Goal: Information Seeking & Learning: Learn about a topic

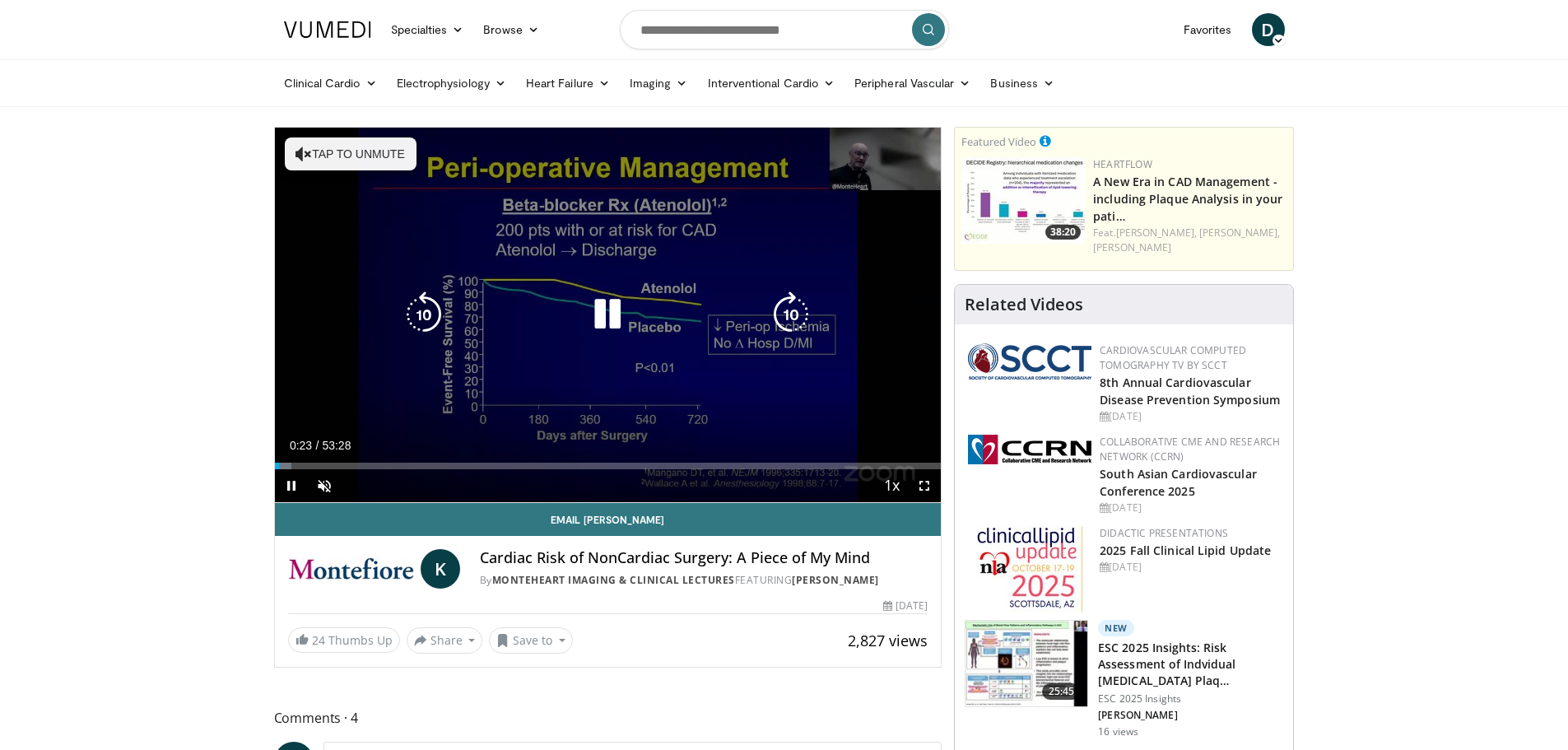
click at [377, 148] on button "Tap to unmute" at bounding box center [350, 154] width 131 height 33
click at [605, 320] on icon "Video Player" at bounding box center [607, 314] width 46 height 46
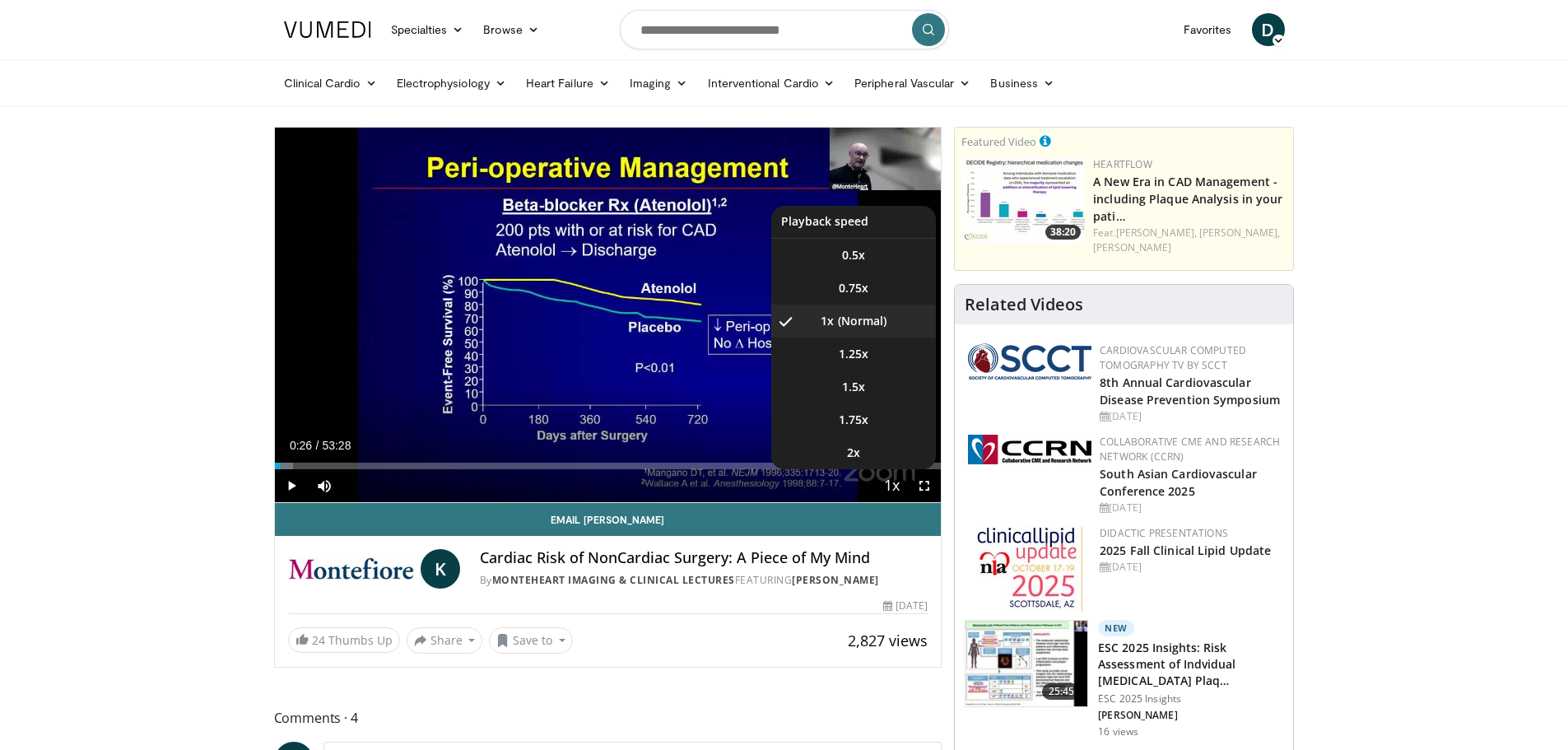
click at [883, 322] on li "1x , selected" at bounding box center [853, 321] width 164 height 33
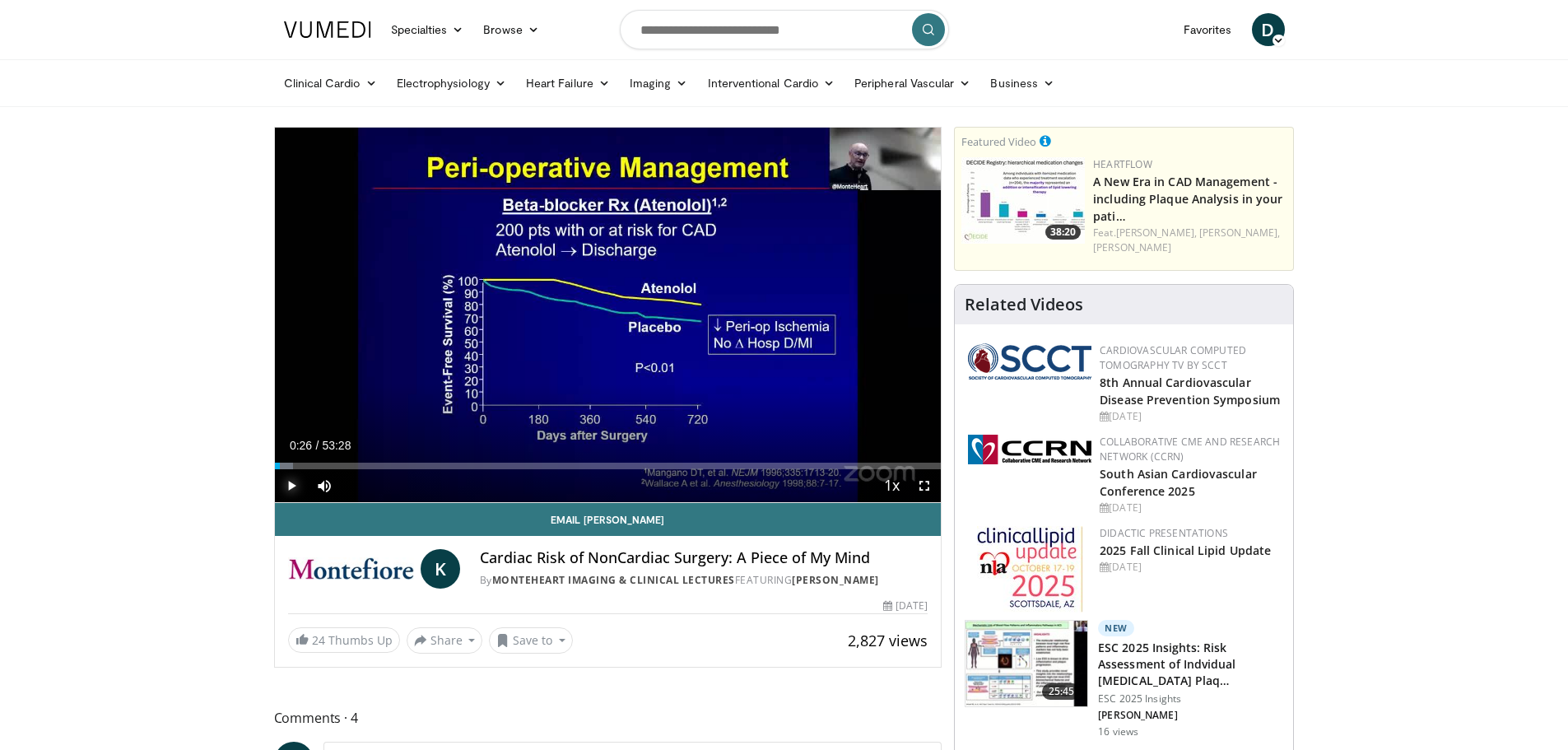
click at [293, 487] on span "Video Player" at bounding box center [291, 486] width 33 height 33
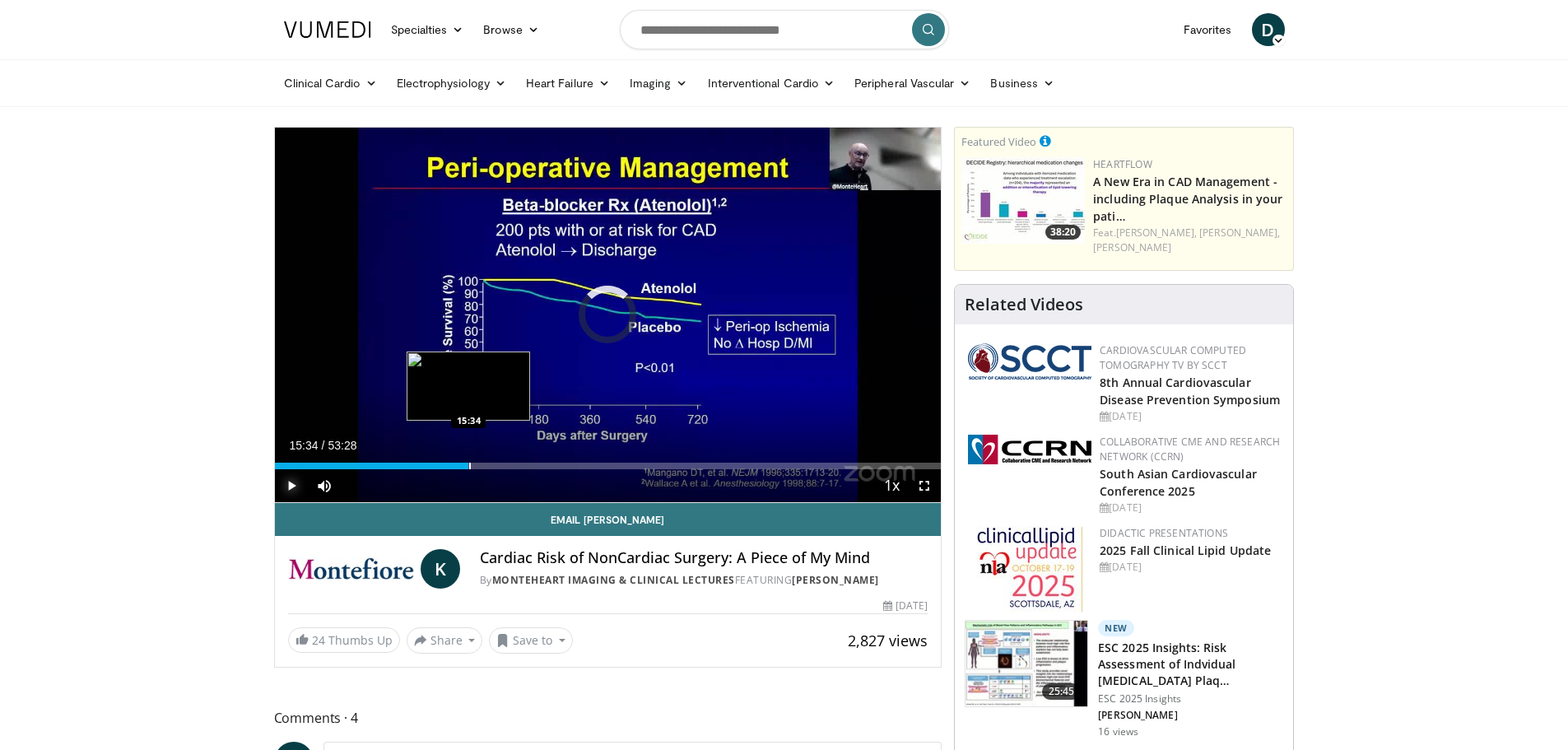
click at [468, 454] on div "Loaded : 0.00% 15:34 15:34" at bounding box center [608, 461] width 666 height 16
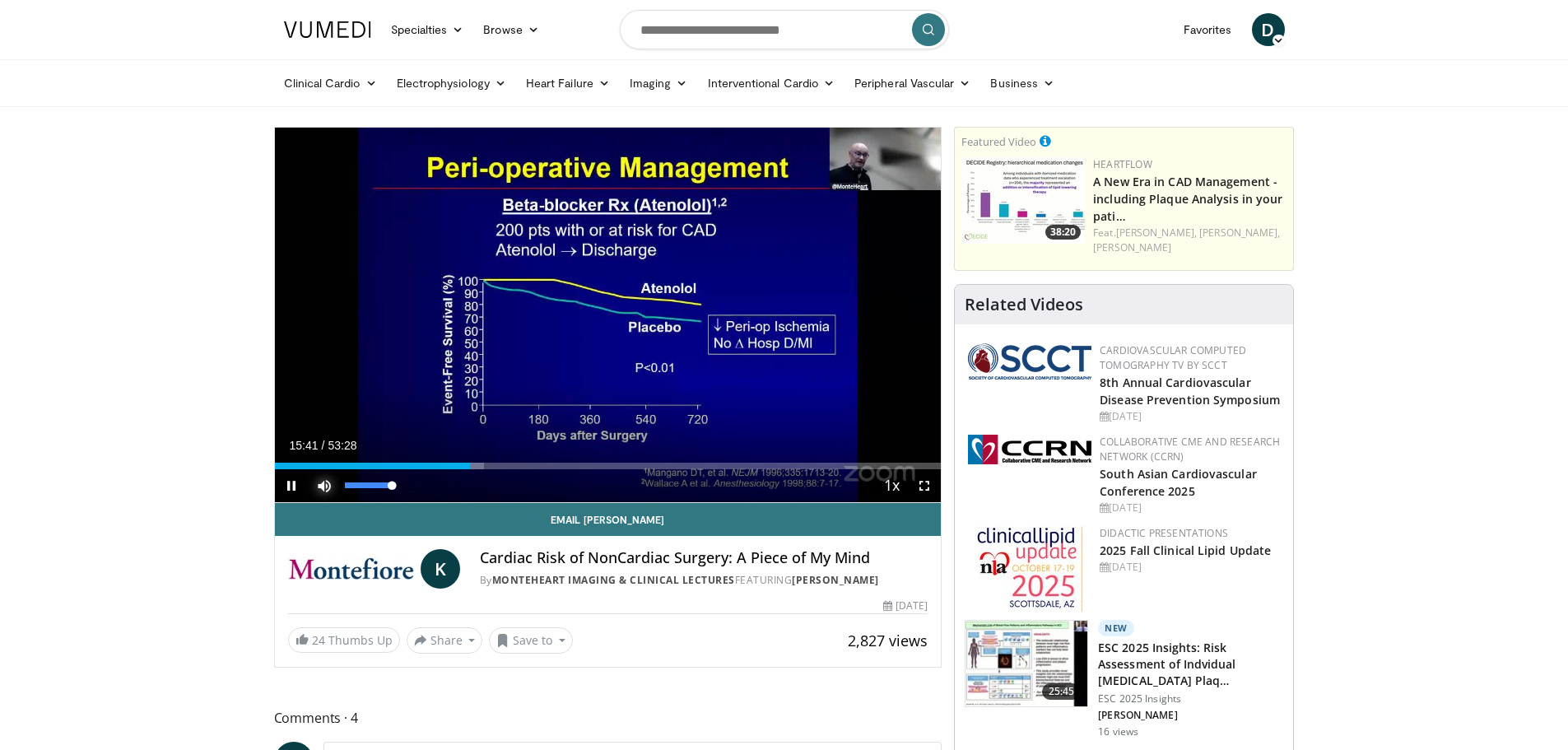
click at [328, 481] on span "Video Player" at bounding box center [324, 486] width 33 height 33
click at [328, 487] on span "Video Player" at bounding box center [324, 486] width 33 height 33
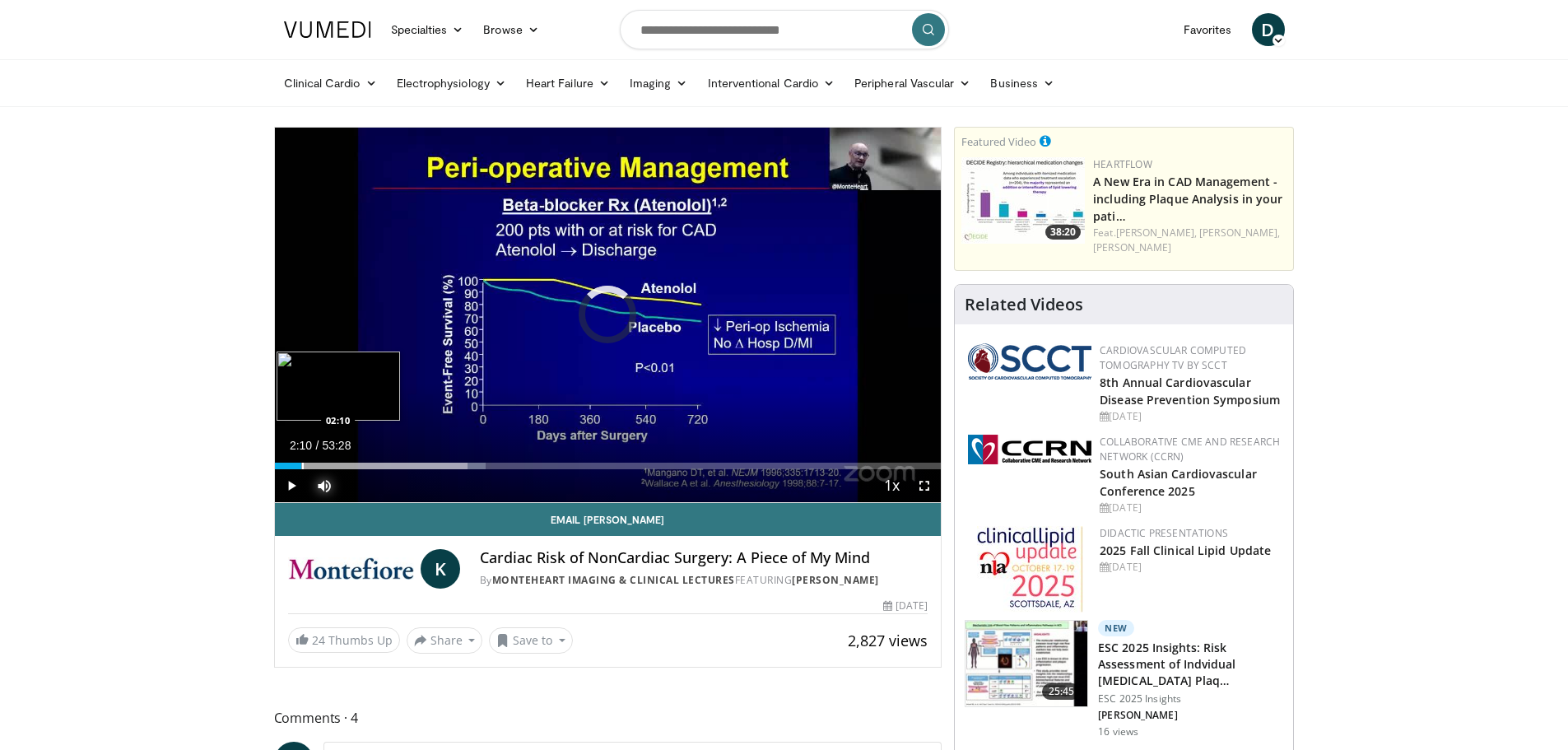
click at [302, 462] on div "Progress Bar" at bounding box center [303, 466] width 2 height 7
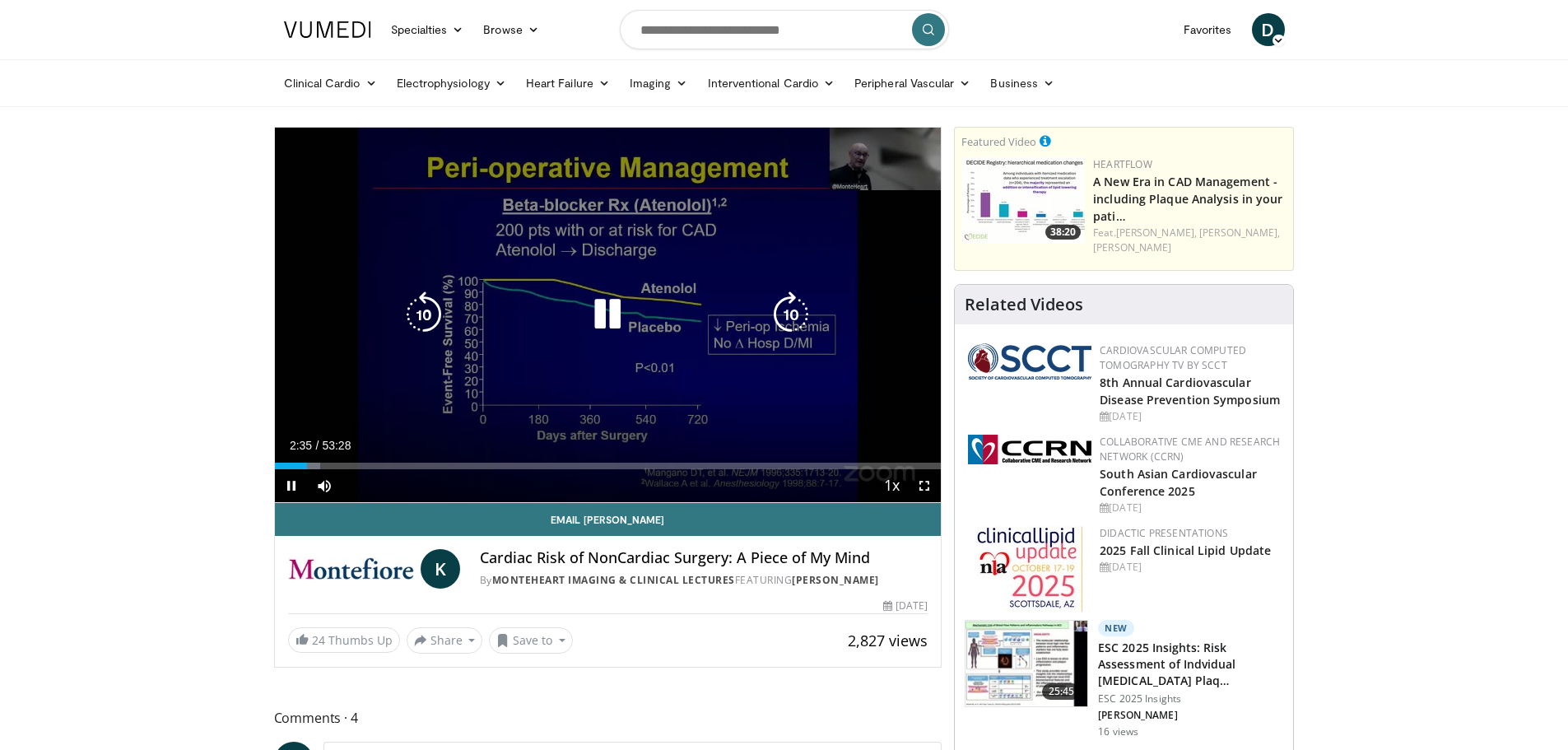
click at [599, 310] on icon "Video Player" at bounding box center [607, 314] width 46 height 46
click at [599, 308] on icon "Video Player" at bounding box center [607, 314] width 46 height 46
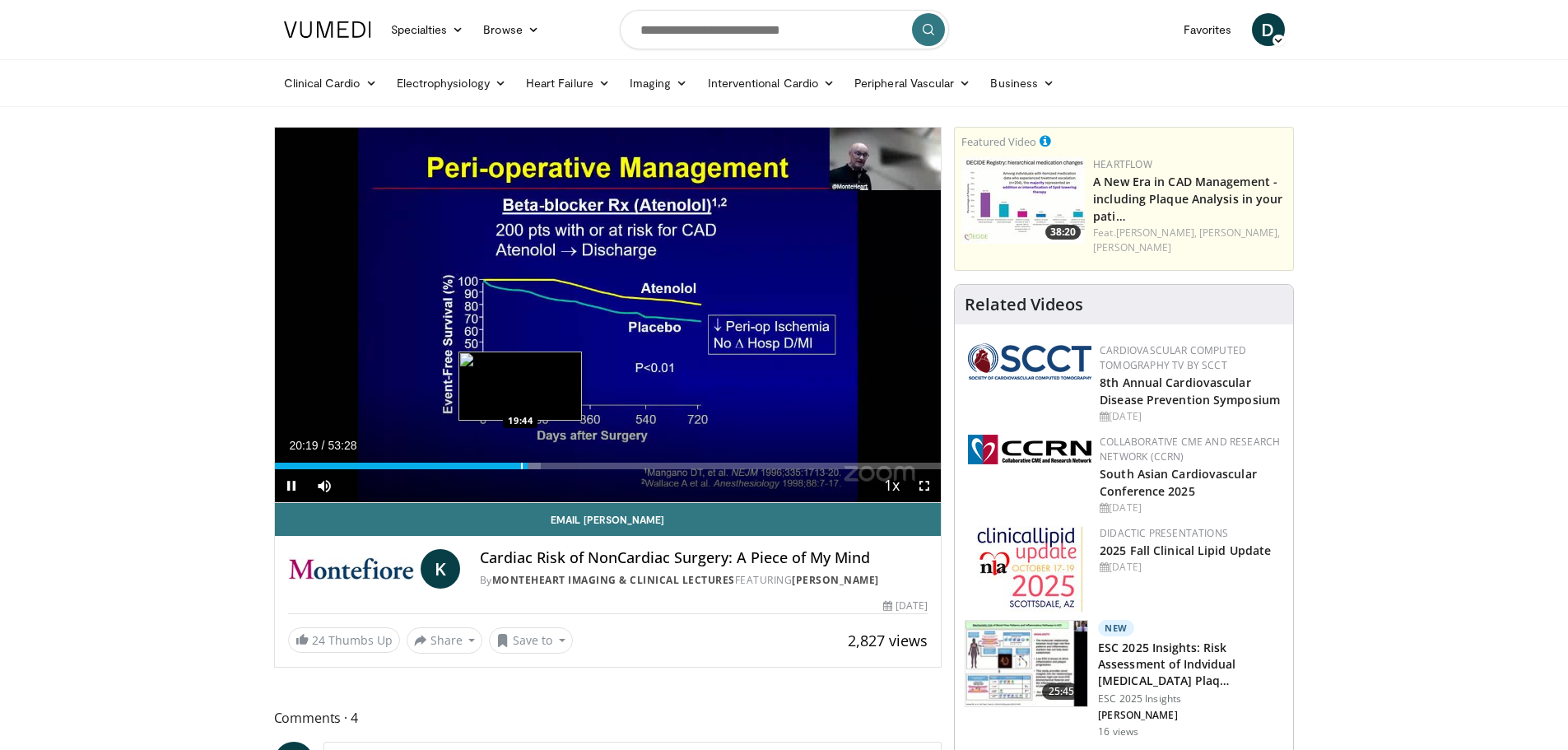
click at [521, 464] on div "Progress Bar" at bounding box center [522, 466] width 2 height 7
click at [579, 468] on div "Progress Bar" at bounding box center [580, 466] width 2 height 7
click at [586, 465] on div "Progress Bar" at bounding box center [587, 466] width 2 height 7
click at [583, 464] on div "Progress Bar" at bounding box center [584, 466] width 2 height 7
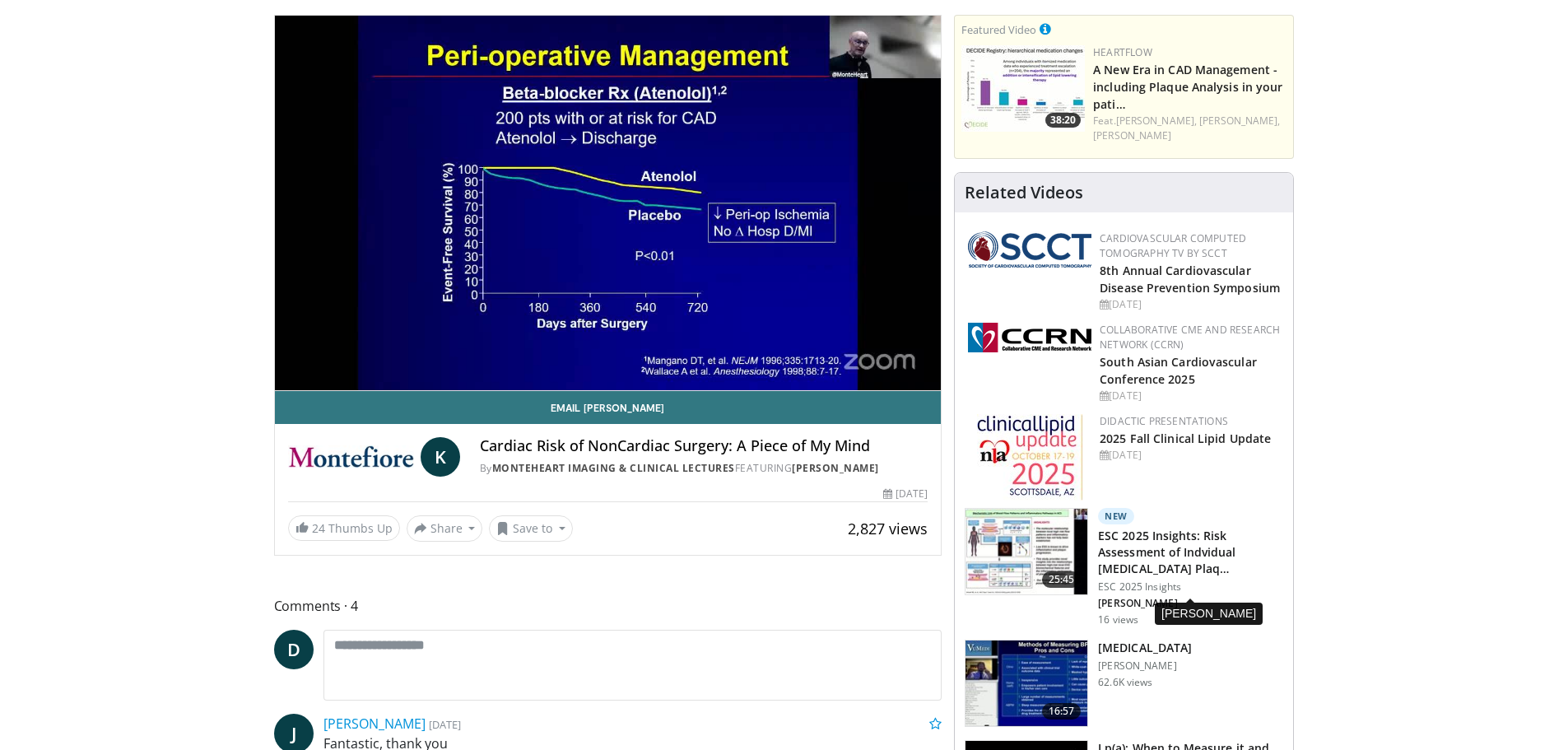
scroll to position [82, 0]
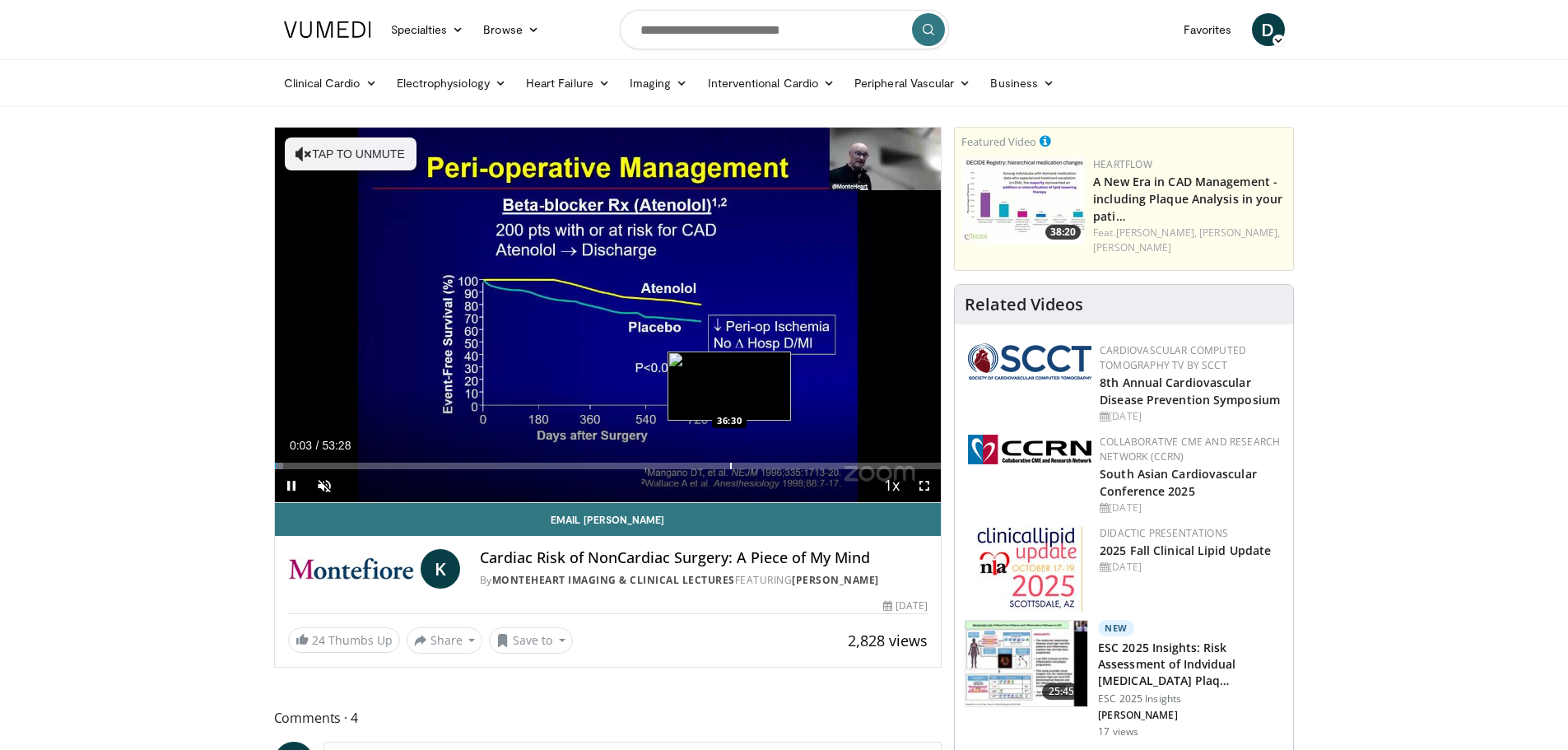
click at [730, 466] on video-js "**********" at bounding box center [608, 315] width 666 height 375
click at [724, 470] on div "Current Time 0:07 / Duration 53:28 Pause Skip Backward Skip Forward Unmute Load…" at bounding box center [608, 486] width 666 height 33
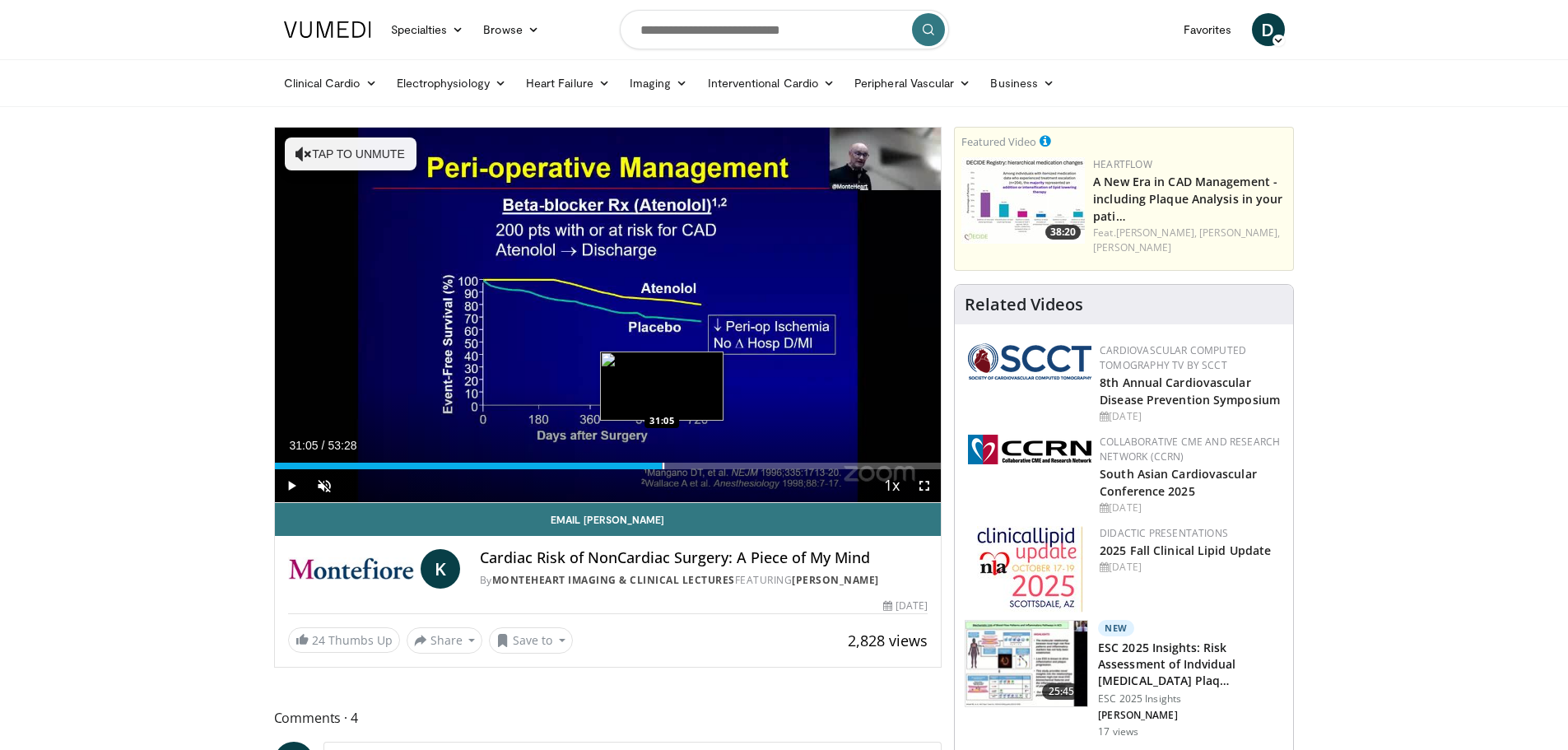
drag, startPoint x: 520, startPoint y: 459, endPoint x: 662, endPoint y: 468, distance: 142.3
click at [662, 468] on div "Loaded : 58.60% 31:05 31:05" at bounding box center [608, 461] width 666 height 16
click at [690, 466] on div "Progress Bar" at bounding box center [691, 466] width 2 height 7
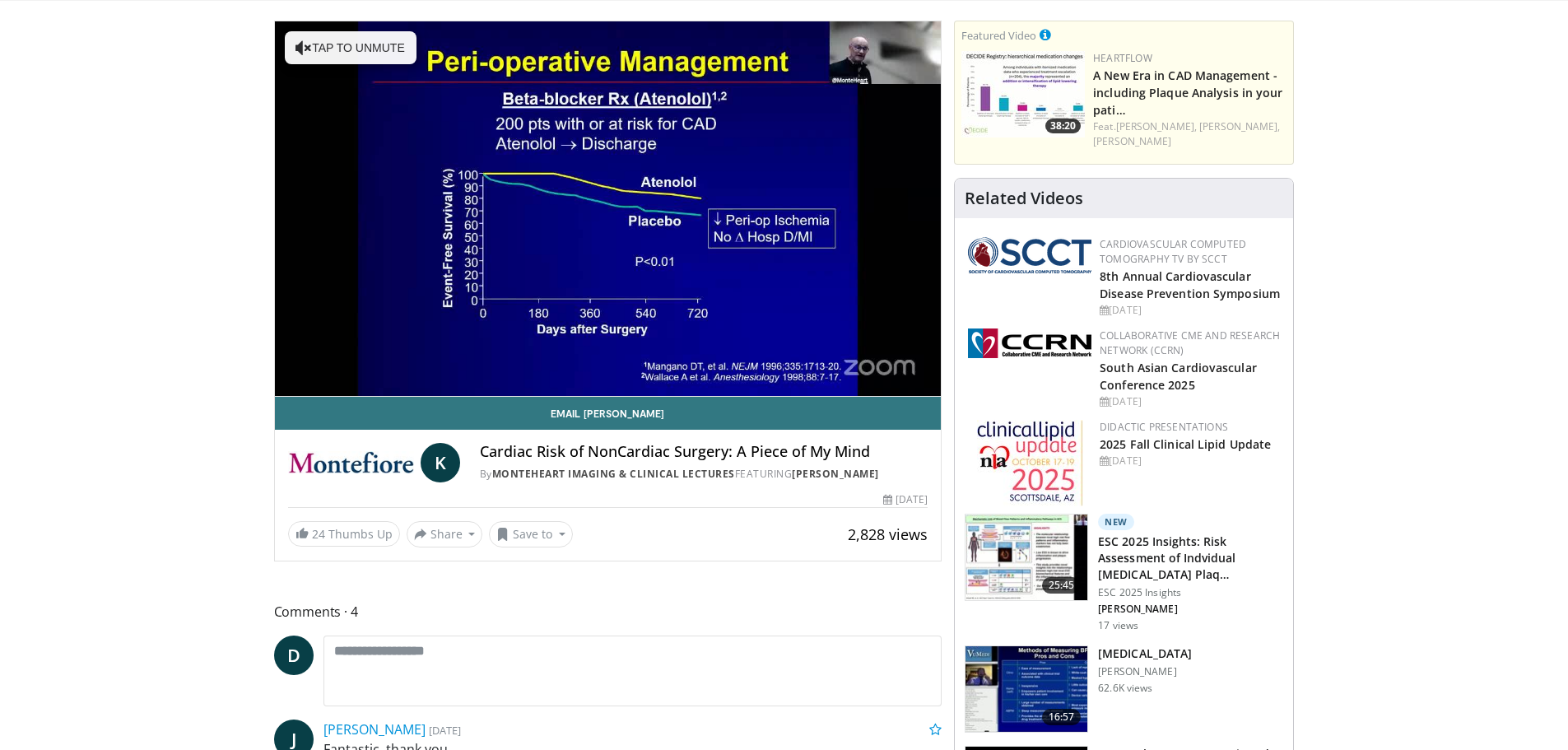
scroll to position [82, 0]
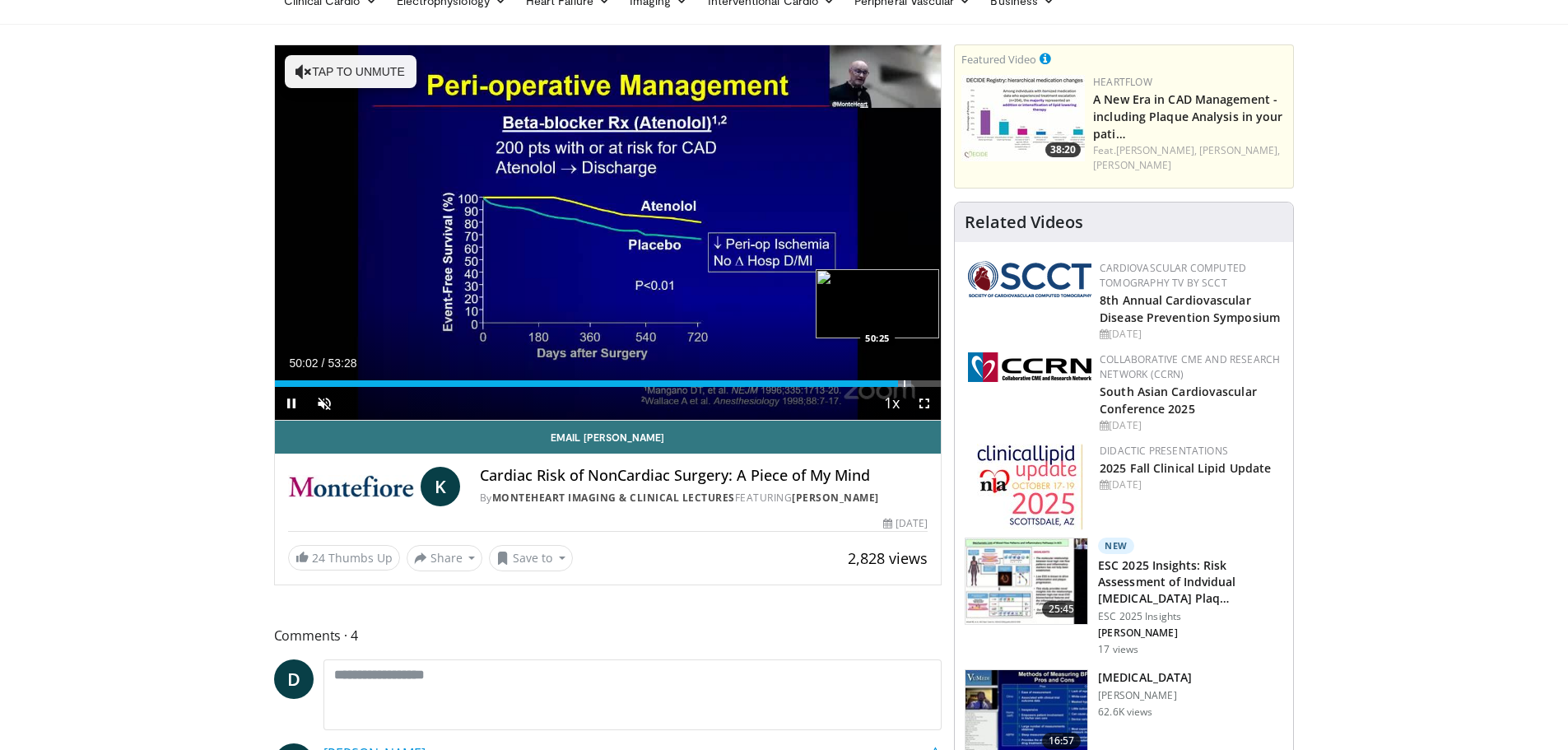
click at [904, 385] on div "Progress Bar" at bounding box center [905, 384] width 2 height 7
click at [910, 385] on div "Progress Bar" at bounding box center [911, 384] width 2 height 7
click at [921, 385] on div "Progress Bar" at bounding box center [921, 384] width 2 height 7
click at [928, 383] on div "Progress Bar" at bounding box center [929, 384] width 2 height 7
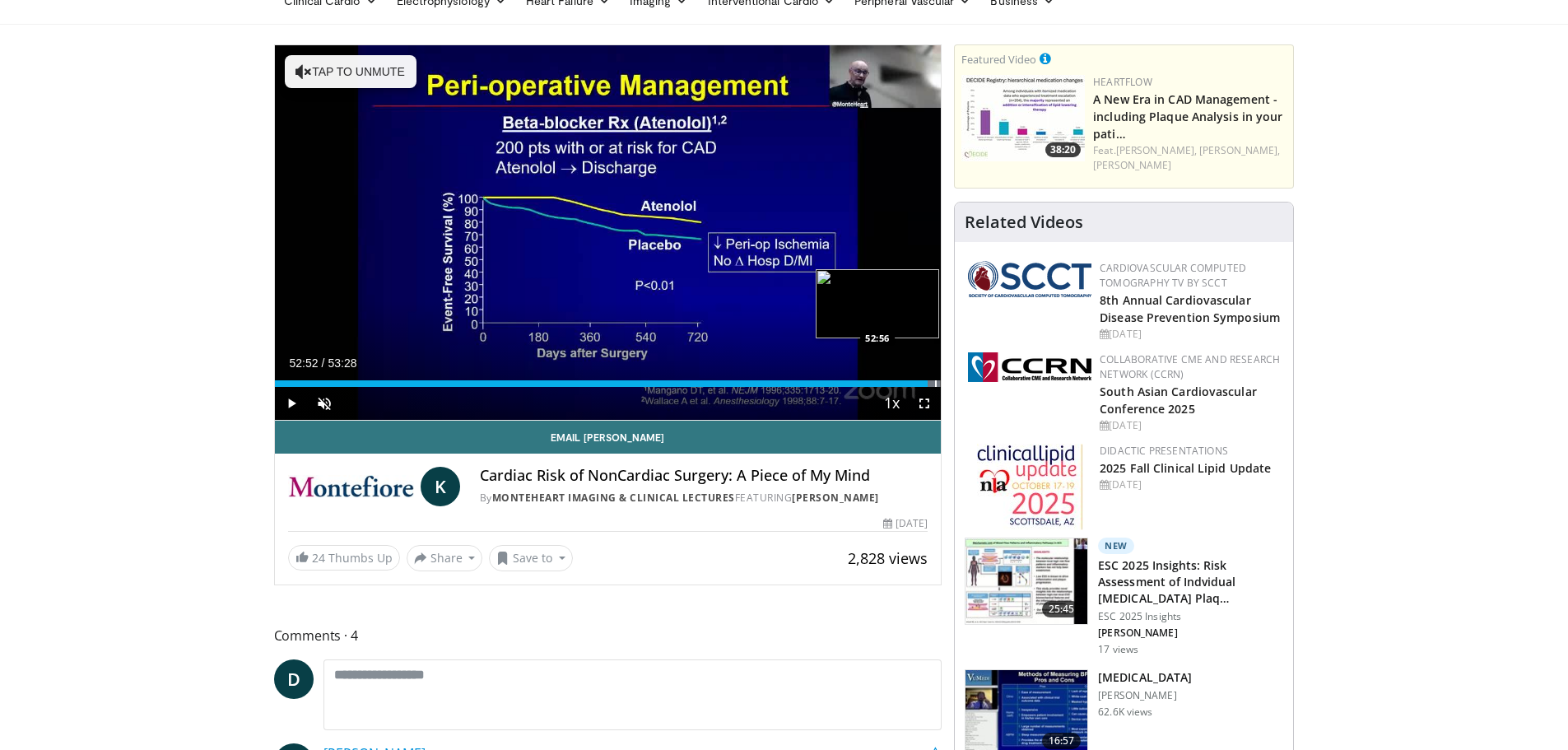
click at [935, 383] on div "Progress Bar" at bounding box center [936, 384] width 2 height 7
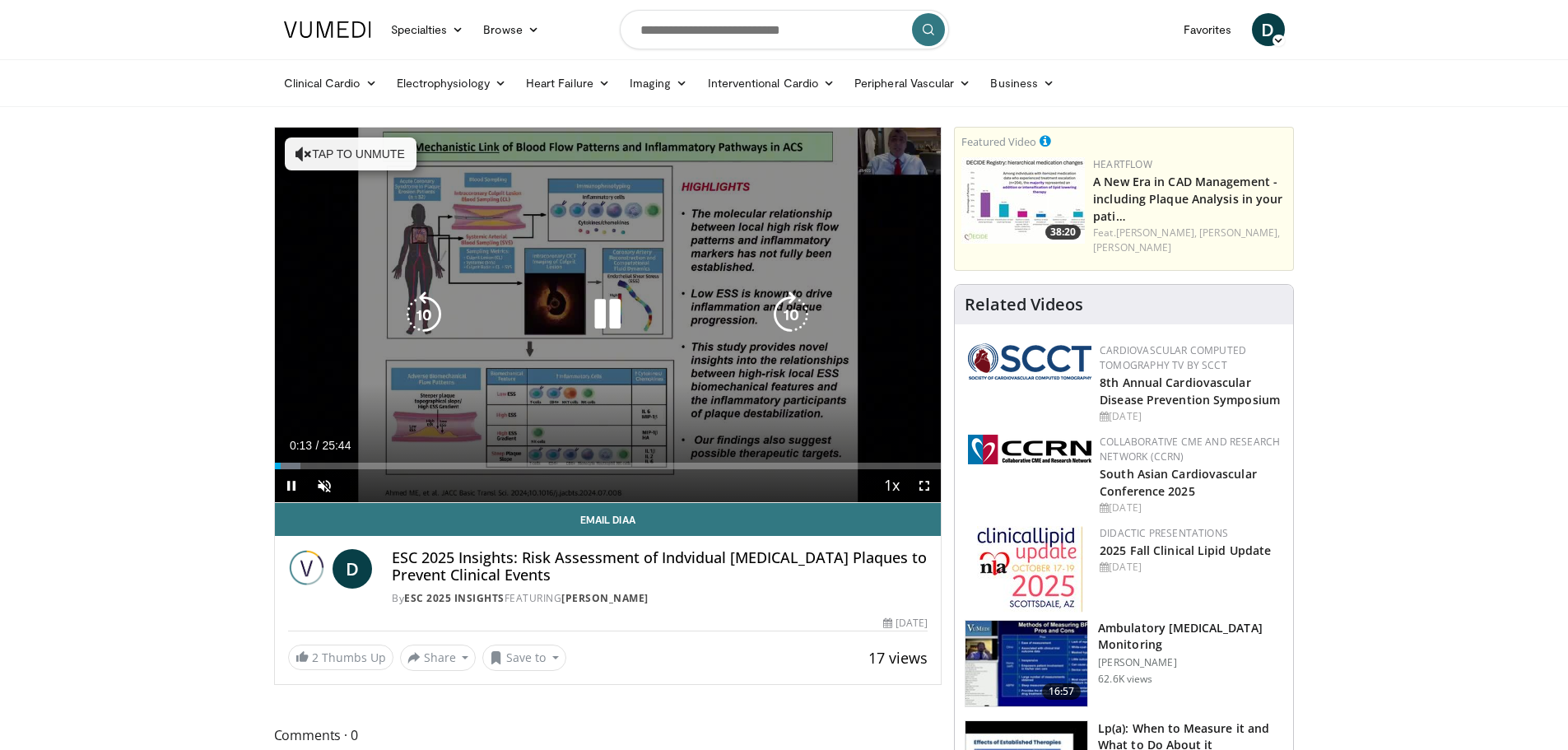
click at [613, 310] on icon "Video Player" at bounding box center [607, 314] width 46 height 46
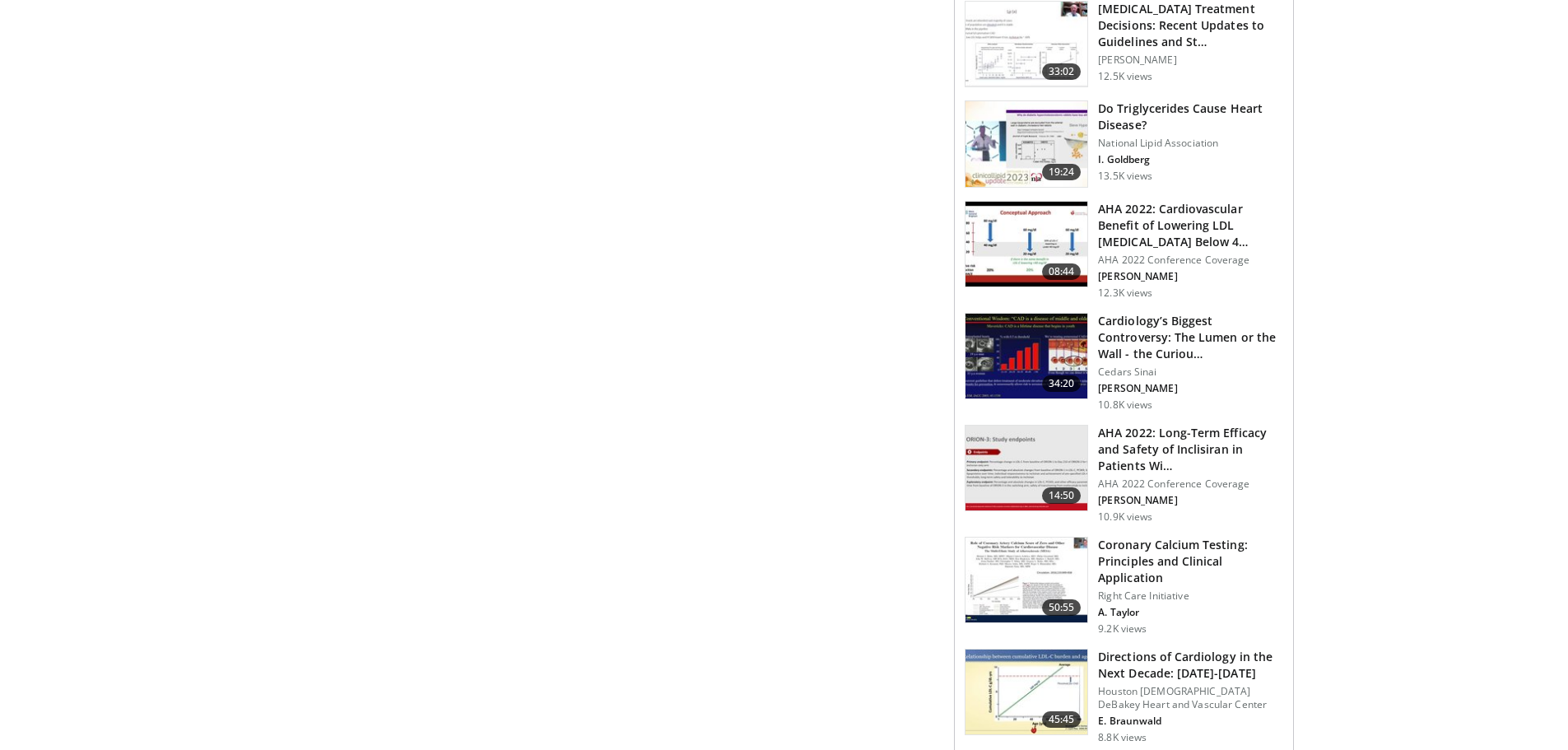
scroll to position [1399, 0]
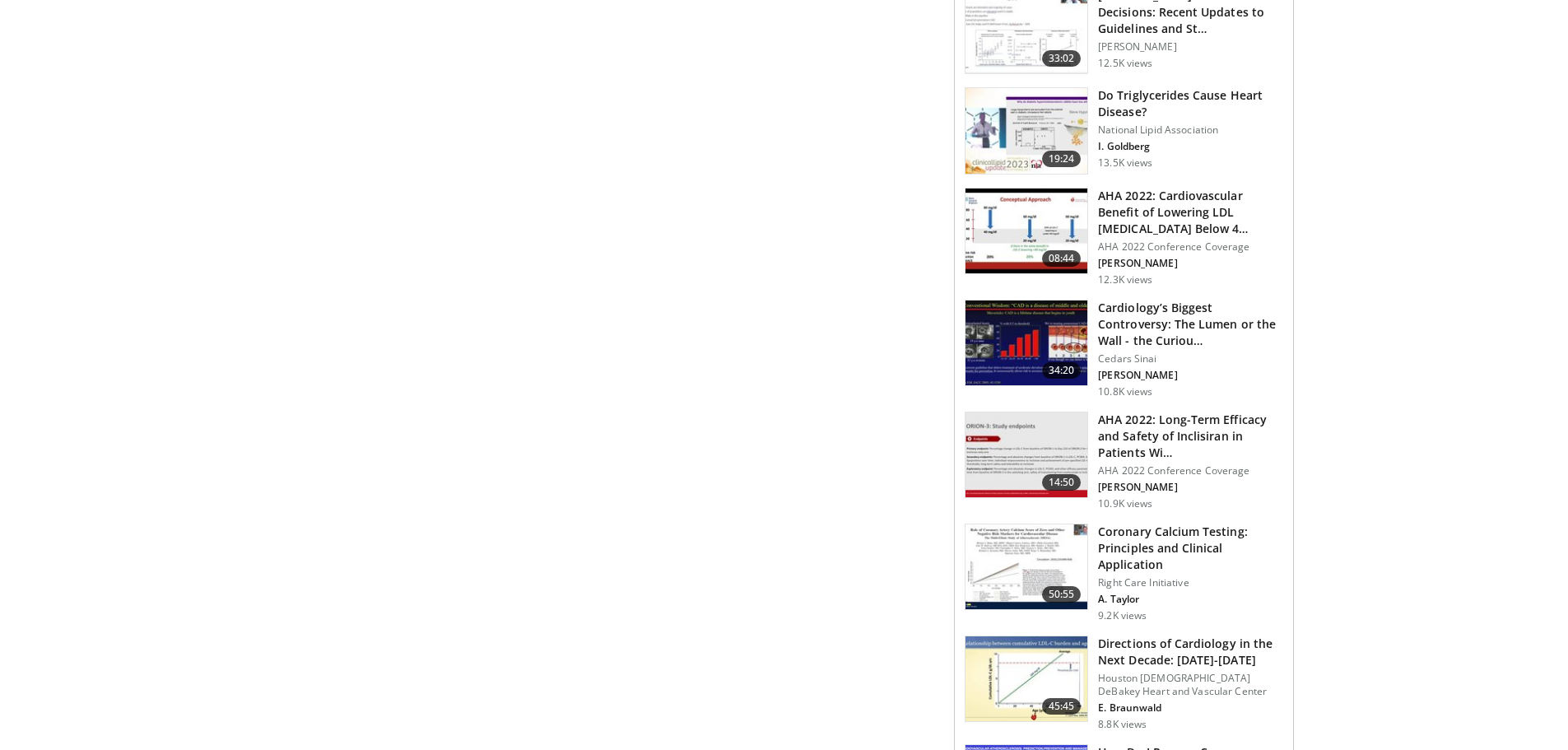
click at [1133, 524] on h3 "Coronary Calcium Testing: Principles and Clinical Application" at bounding box center [1190, 548] width 185 height 49
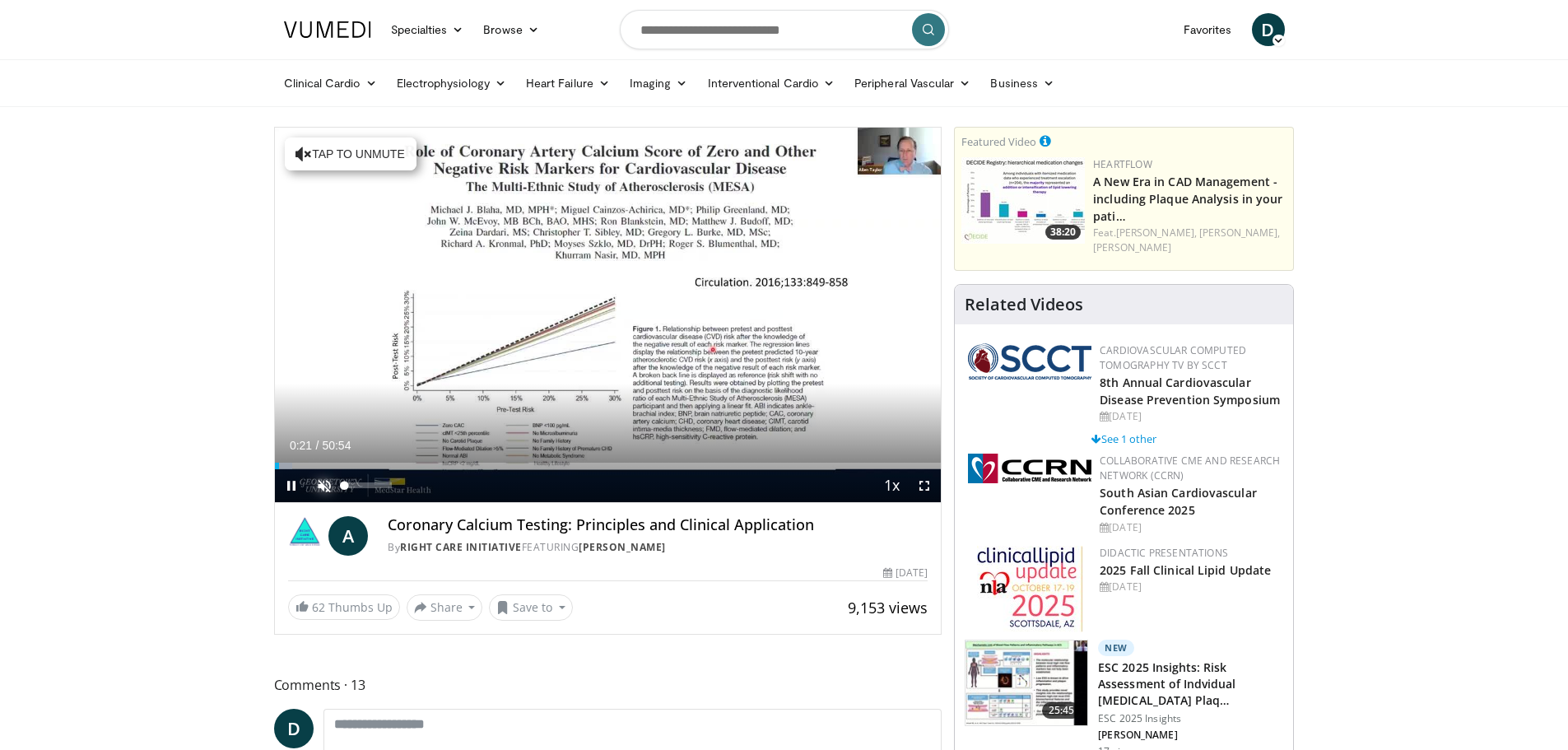
click at [328, 470] on span "Video Player" at bounding box center [324, 486] width 33 height 33
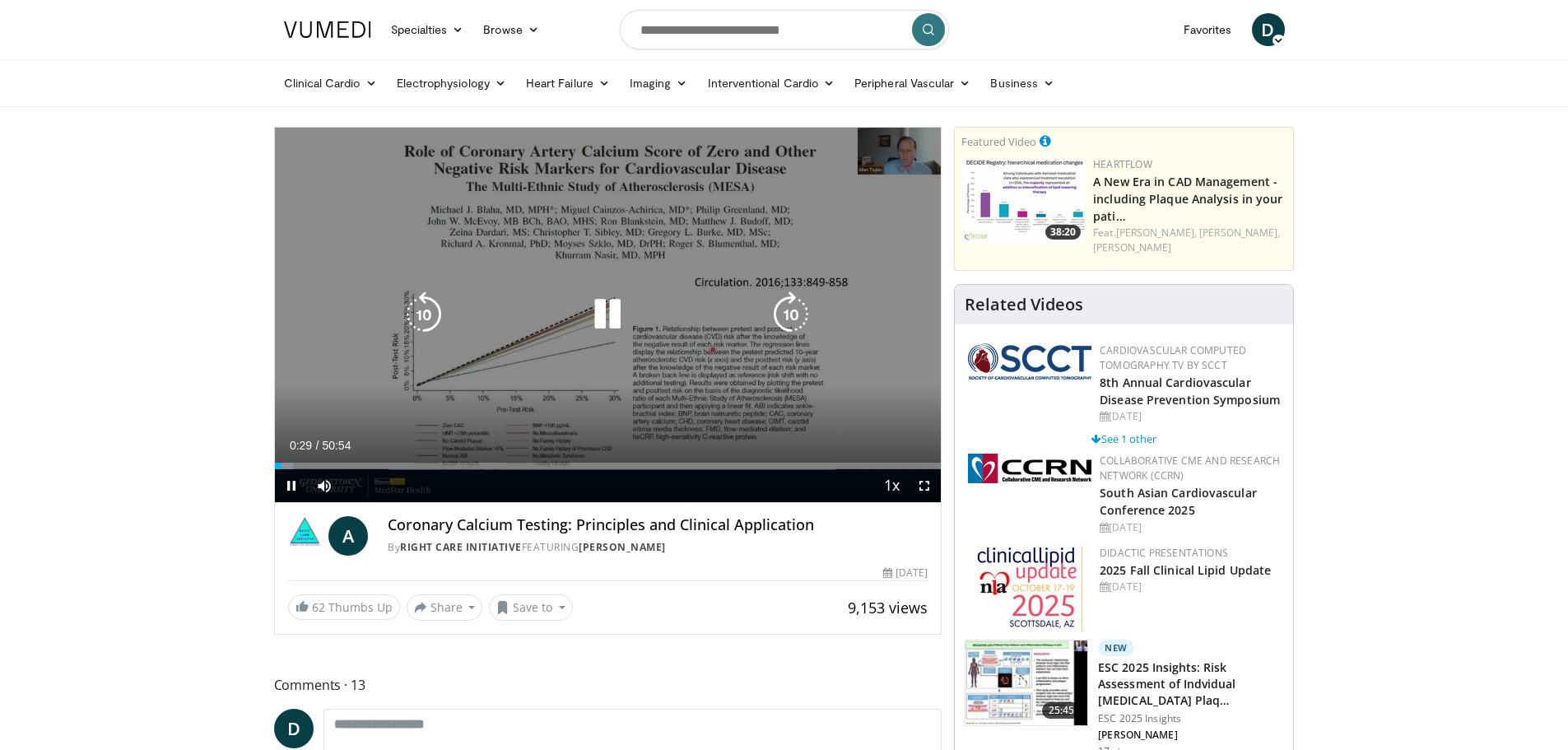
click at [613, 315] on icon "Video Player" at bounding box center [607, 314] width 46 height 46
click at [605, 316] on icon "Video Player" at bounding box center [607, 314] width 46 height 46
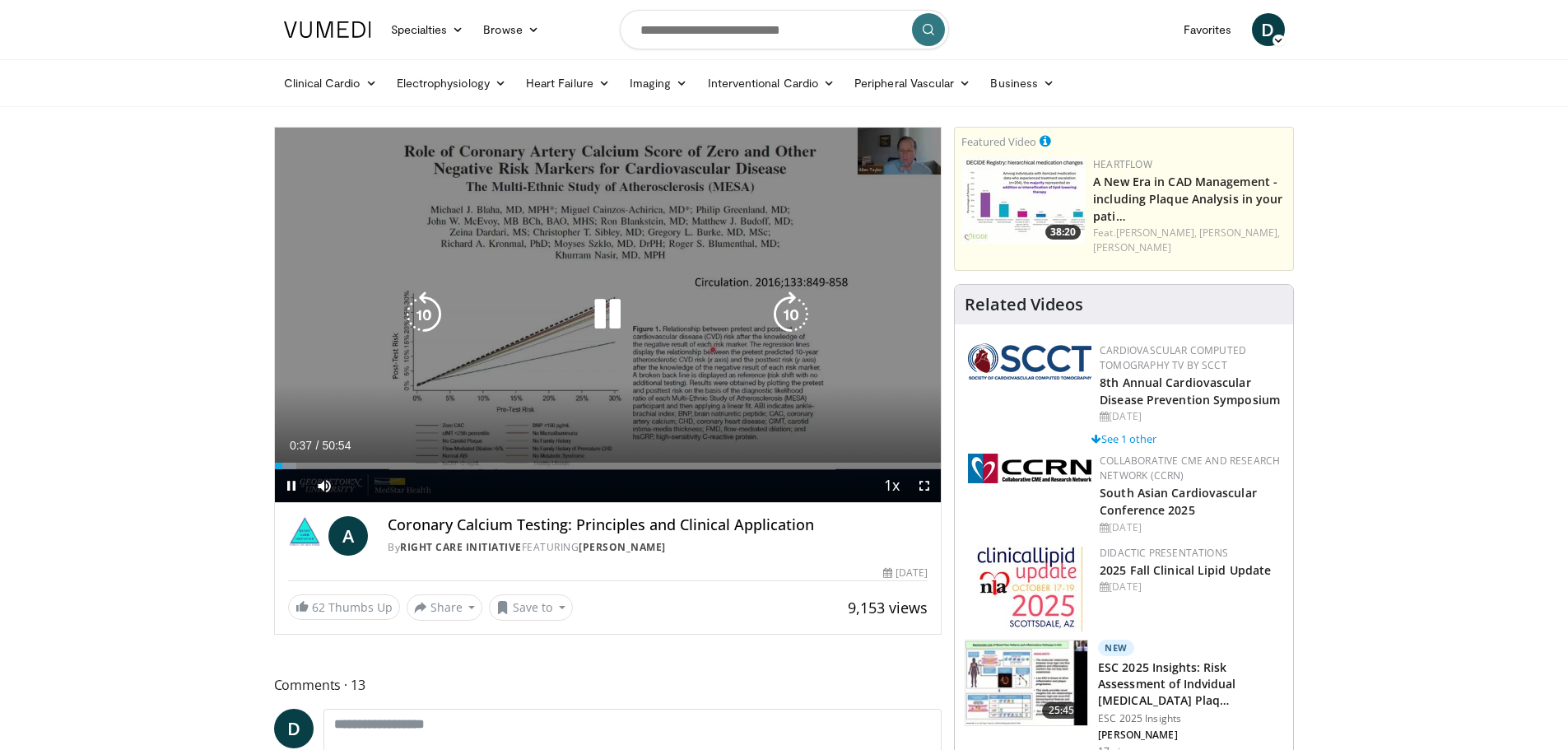
click at [601, 321] on icon "Video Player" at bounding box center [607, 314] width 46 height 46
click at [923, 156] on div "10 seconds Tap to unmute" at bounding box center [608, 315] width 666 height 374
click at [601, 298] on icon "Video Player" at bounding box center [607, 314] width 46 height 46
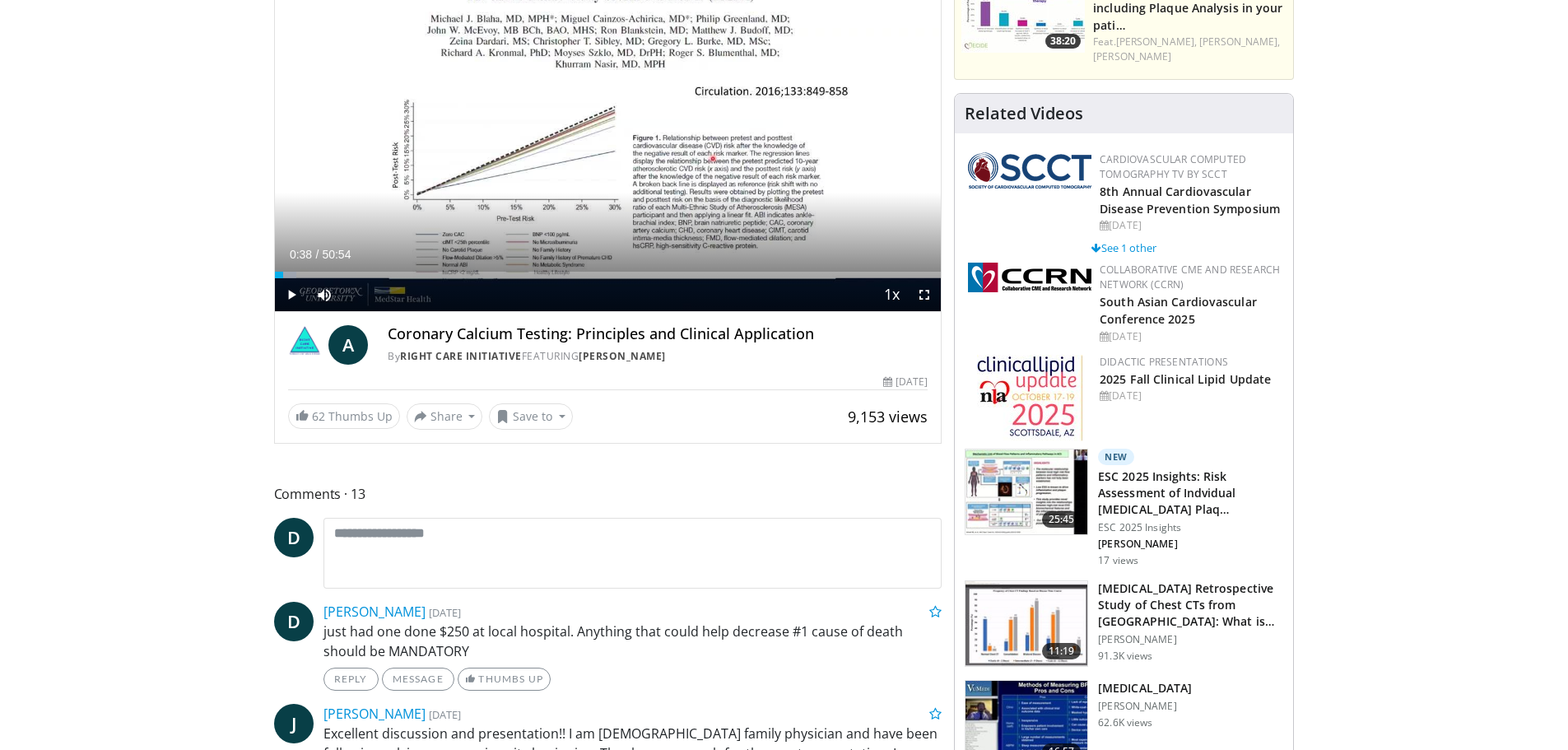
scroll to position [247, 0]
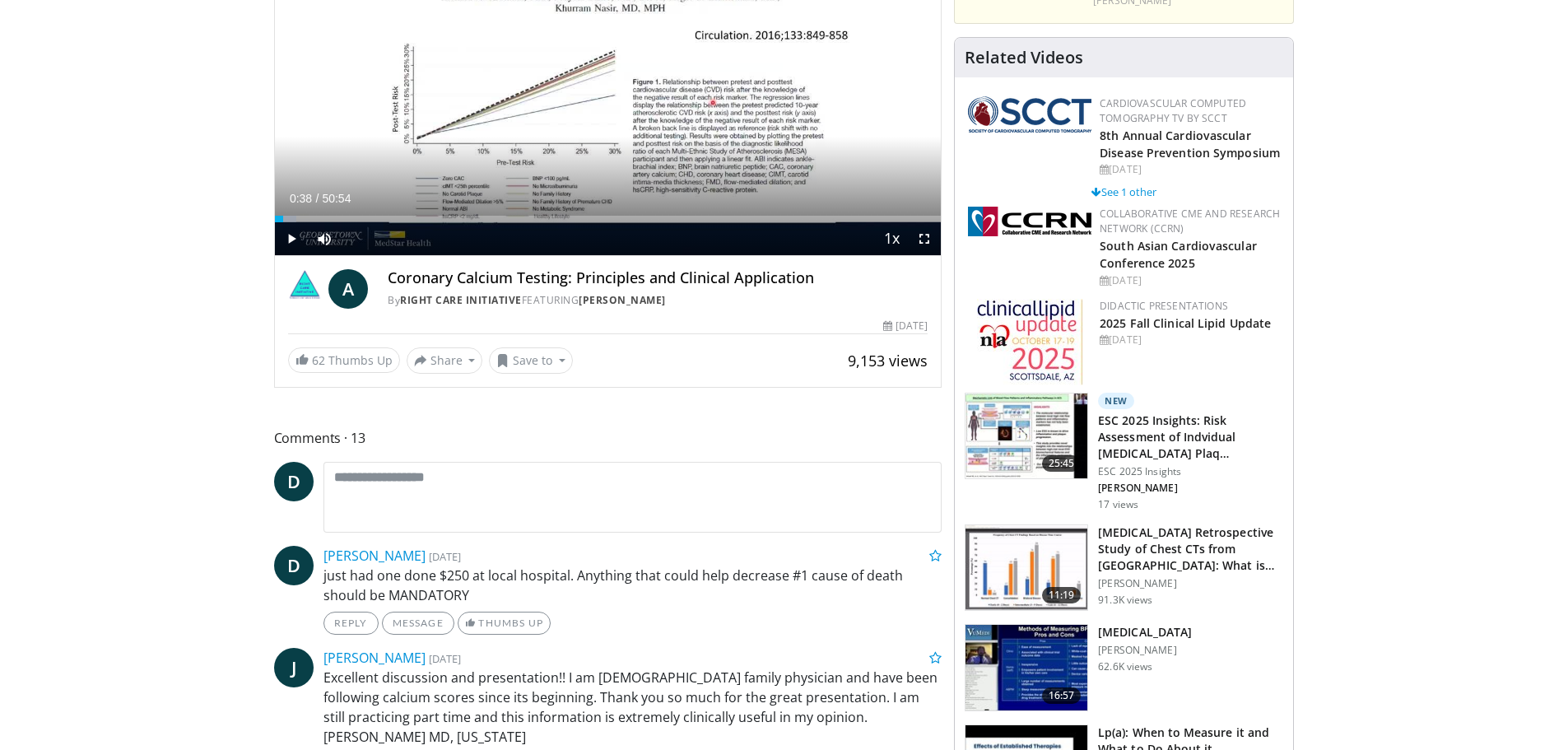
click at [521, 279] on h4 "Coronary Calcium Testing: Principles and Clinical Application" at bounding box center [658, 277] width 540 height 18
click at [288, 239] on span "Video Player" at bounding box center [291, 238] width 33 height 33
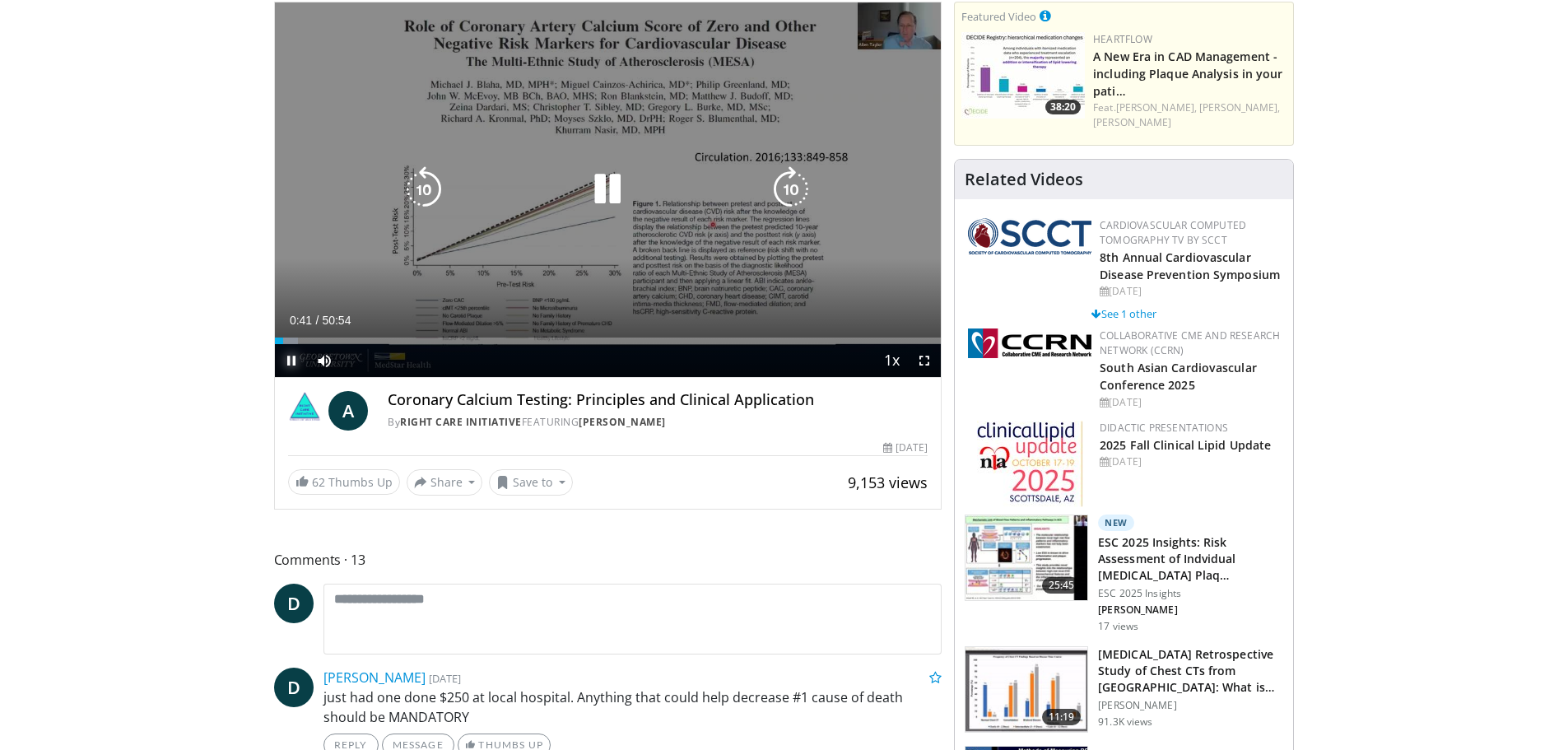
scroll to position [82, 0]
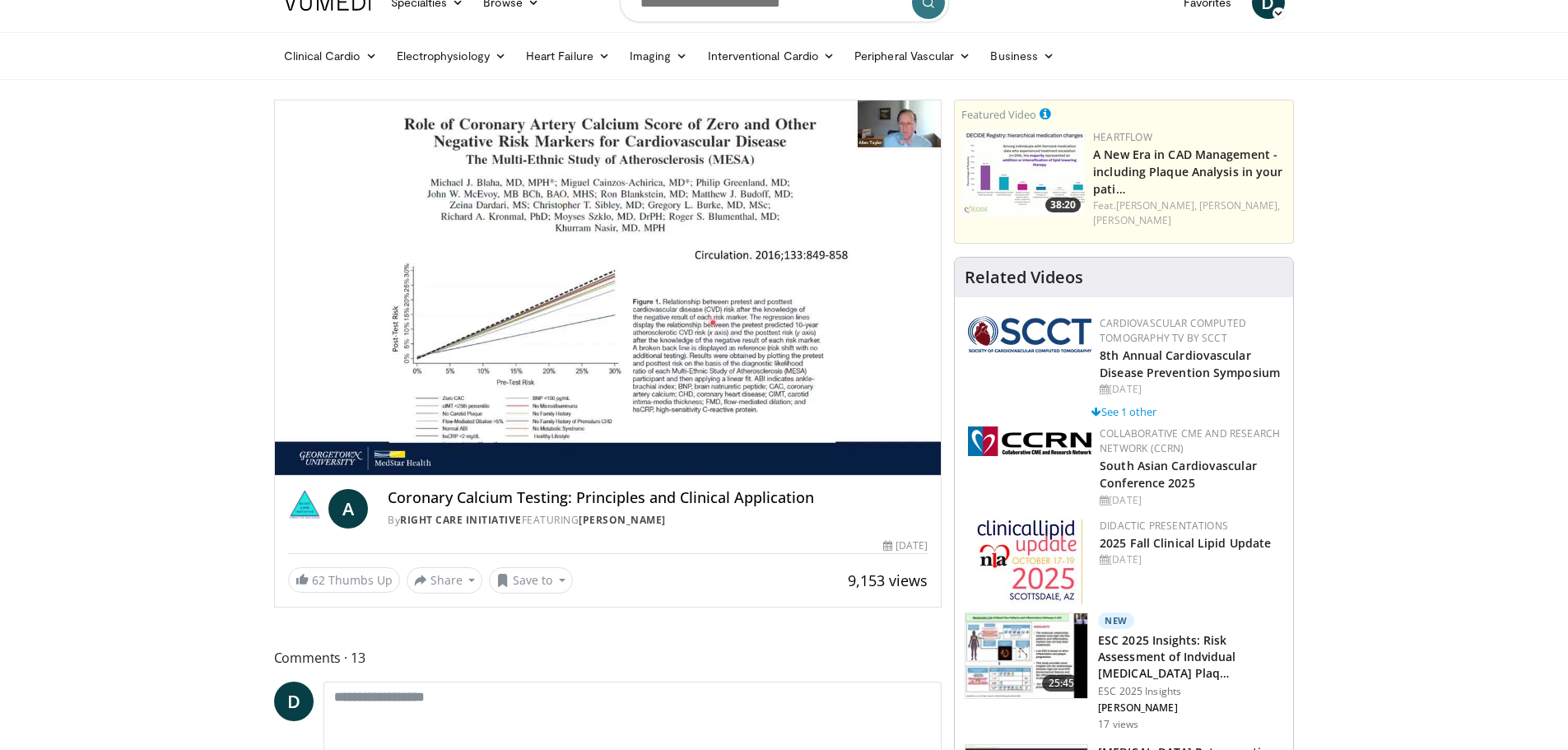
scroll to position [0, 0]
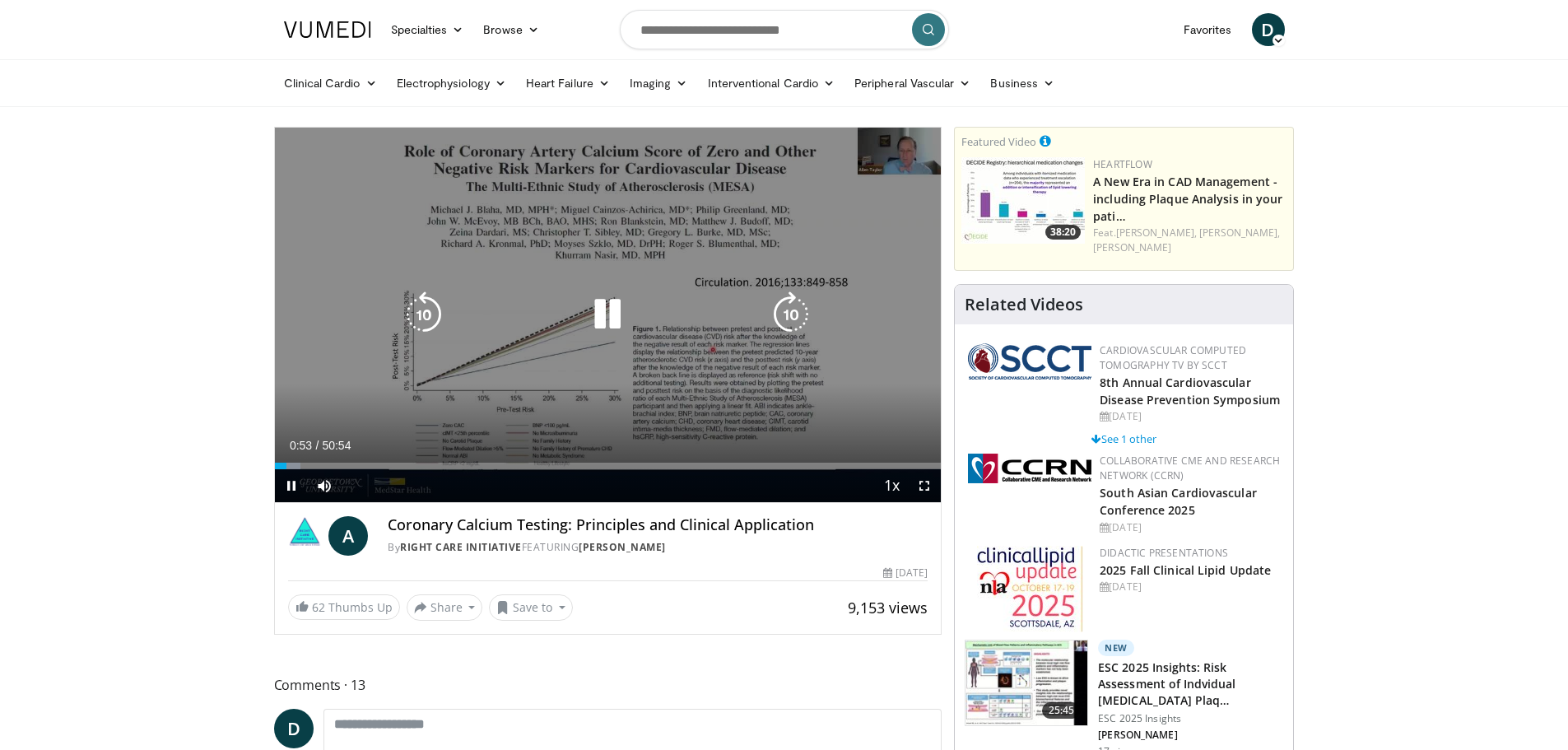
click at [608, 314] on icon "Video Player" at bounding box center [607, 314] width 46 height 46
click at [596, 318] on icon "Video Player" at bounding box center [607, 314] width 46 height 46
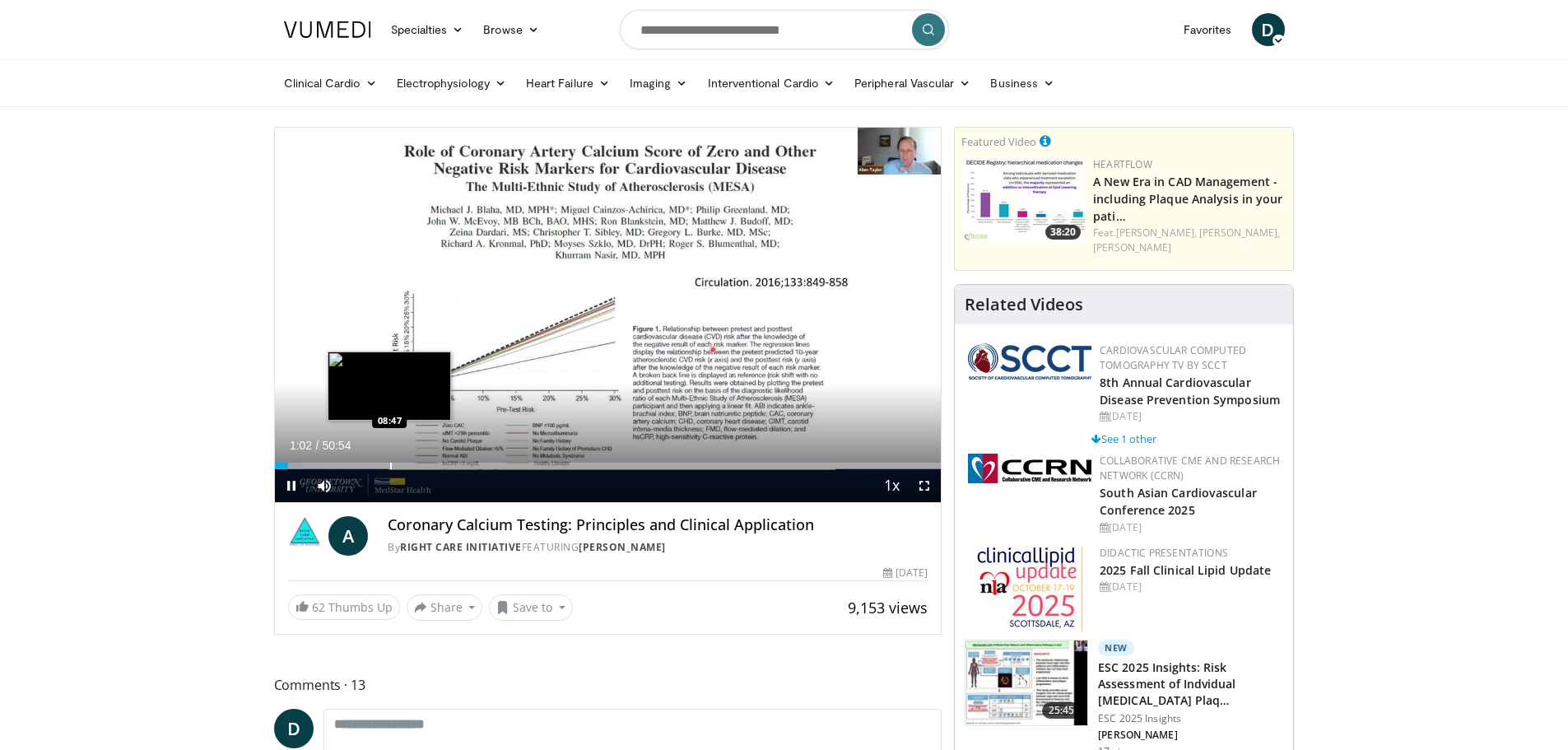
click at [390, 467] on div "Progress Bar" at bounding box center [391, 466] width 2 height 7
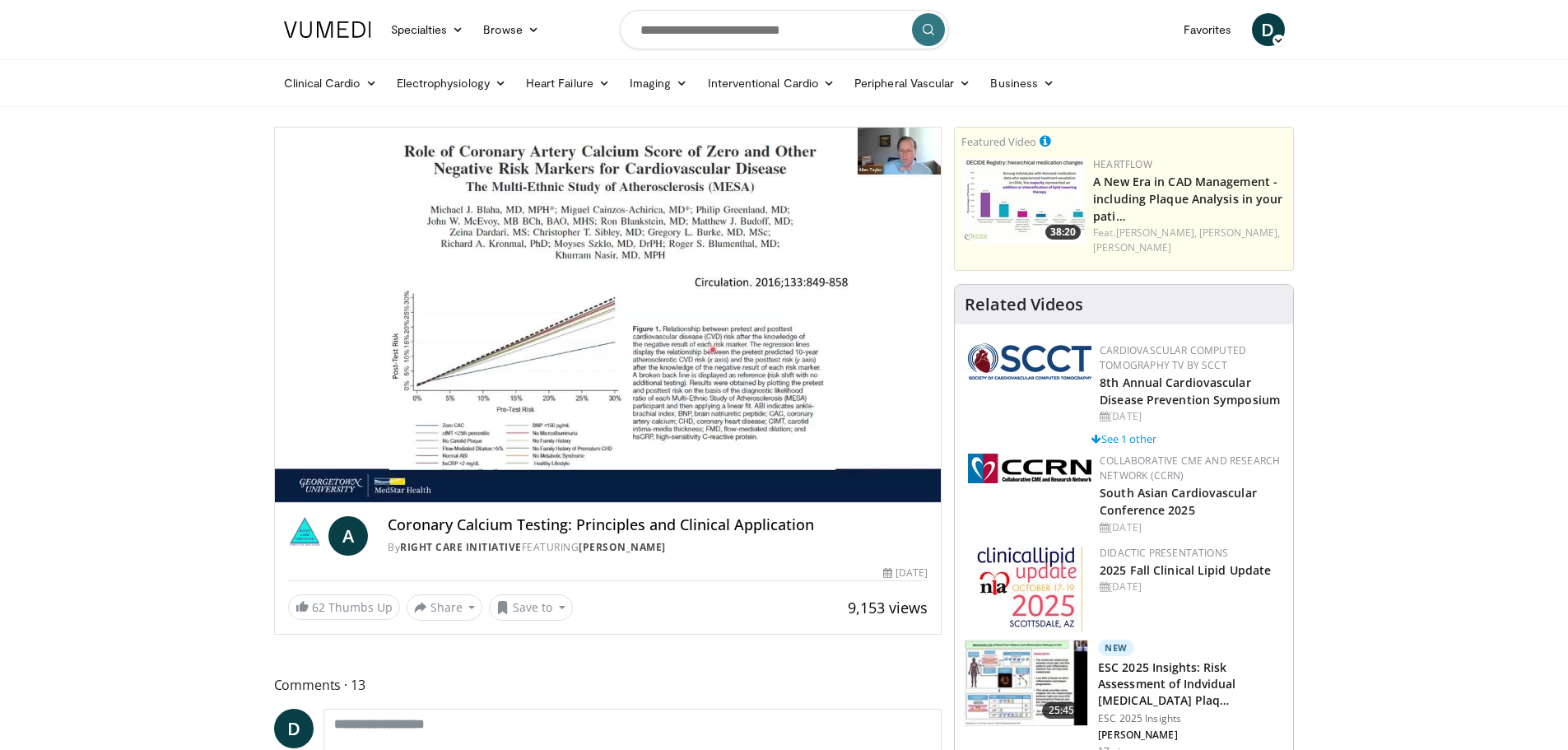
click at [292, 486] on video-js "**********" at bounding box center [608, 315] width 666 height 375
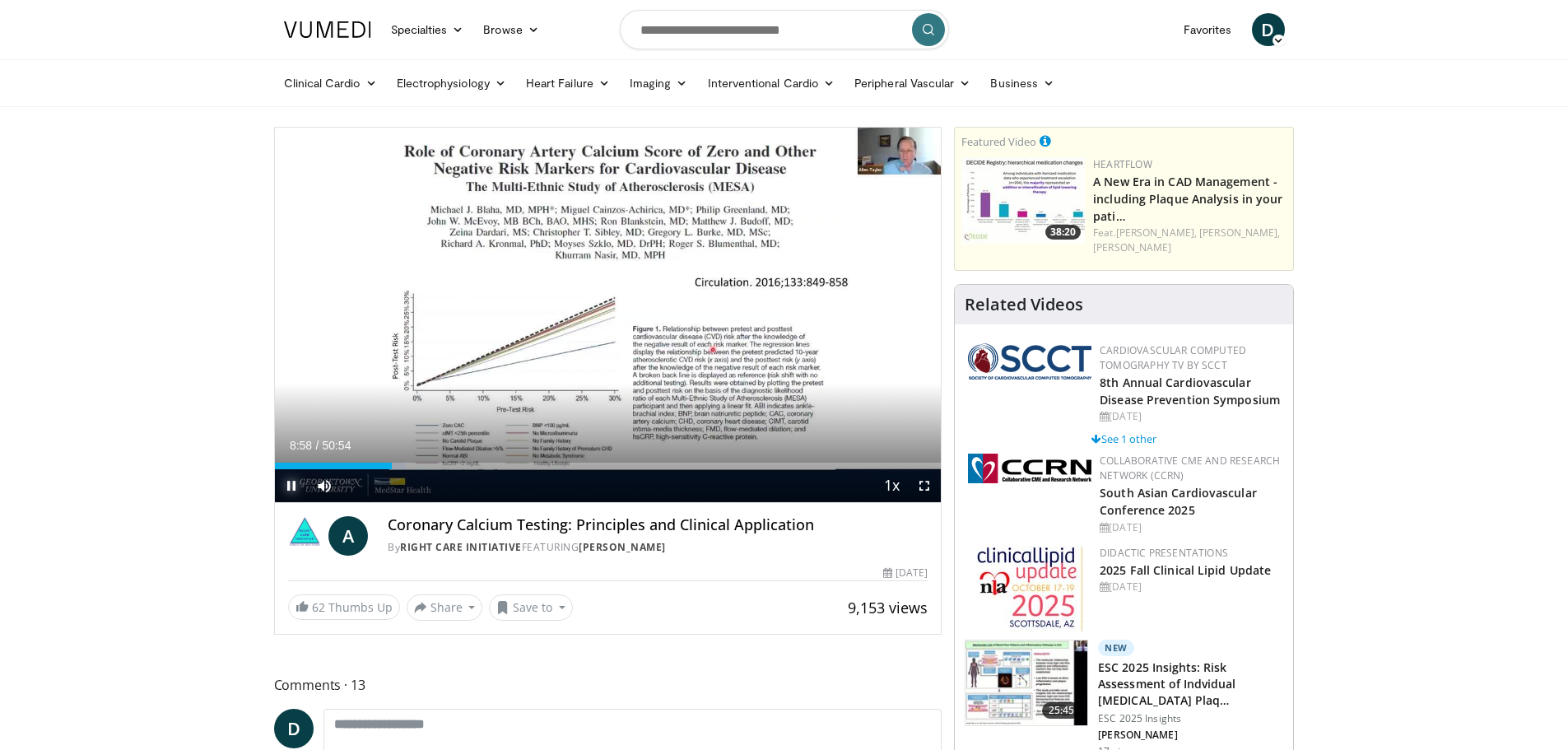
click at [288, 486] on span "Video Player" at bounding box center [291, 486] width 33 height 33
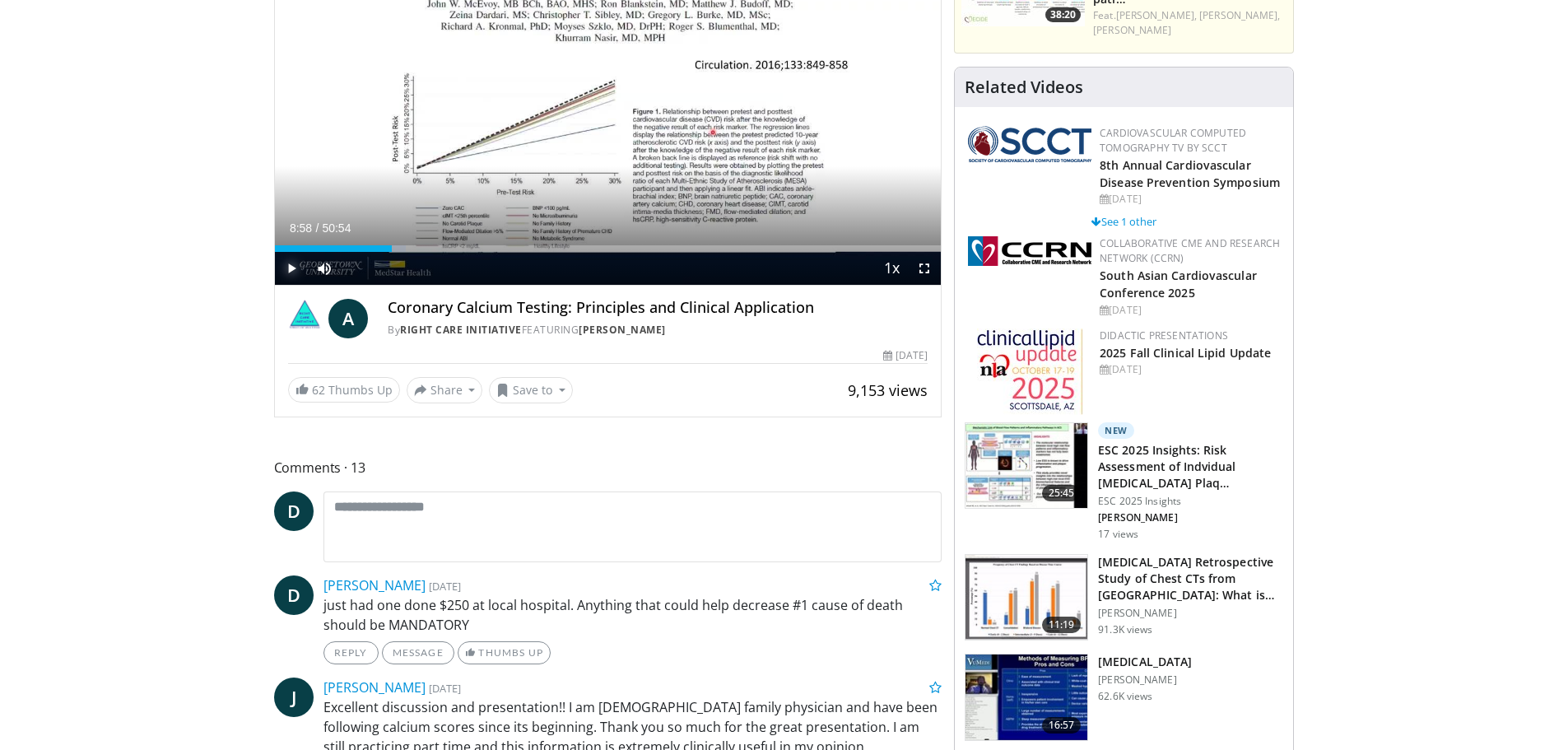
scroll to position [247, 0]
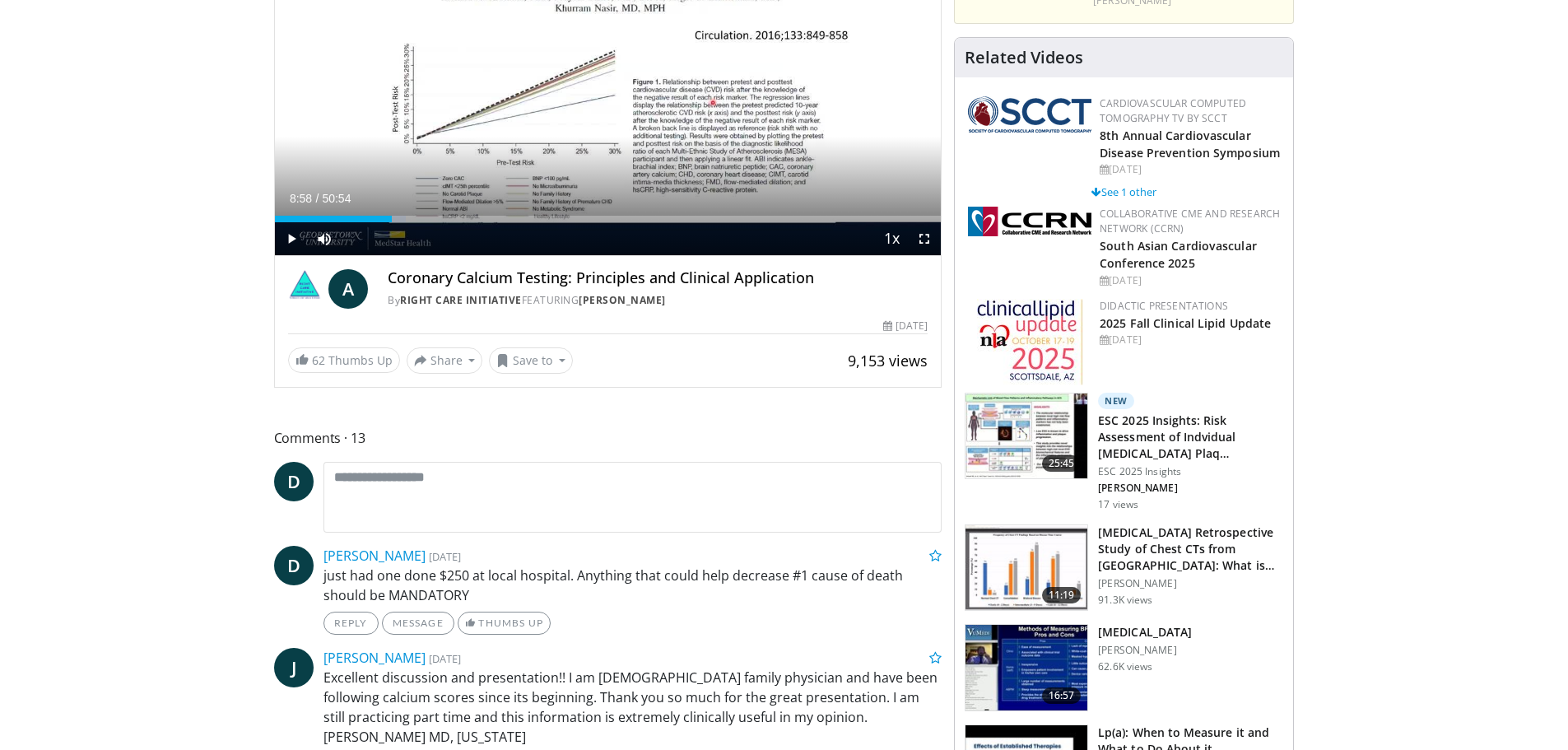
click at [432, 282] on h4 "Coronary Calcium Testing: Principles and Clinical Application" at bounding box center [658, 277] width 540 height 18
click at [452, 304] on link "Right Care Initiative" at bounding box center [461, 300] width 122 height 14
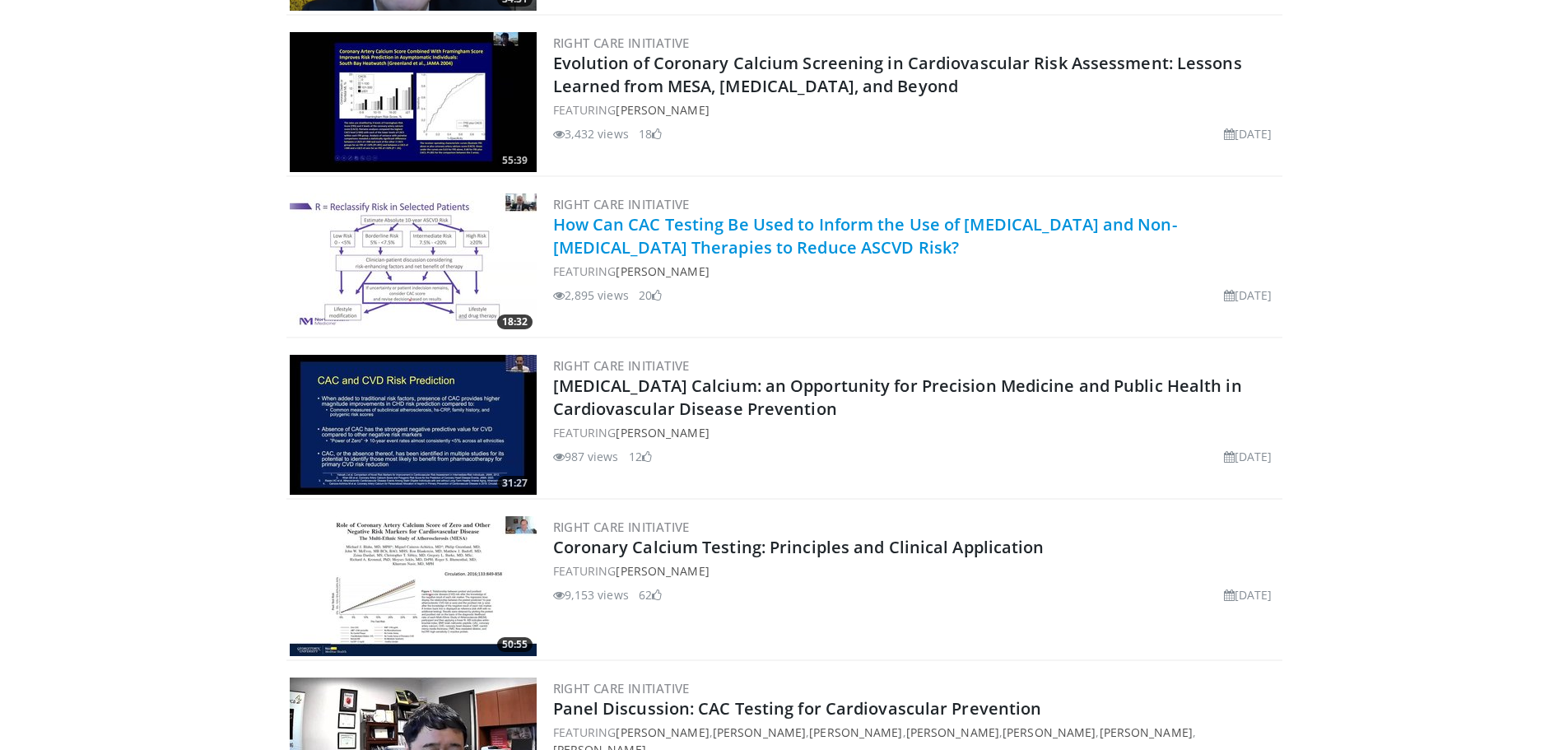
scroll to position [2221, 0]
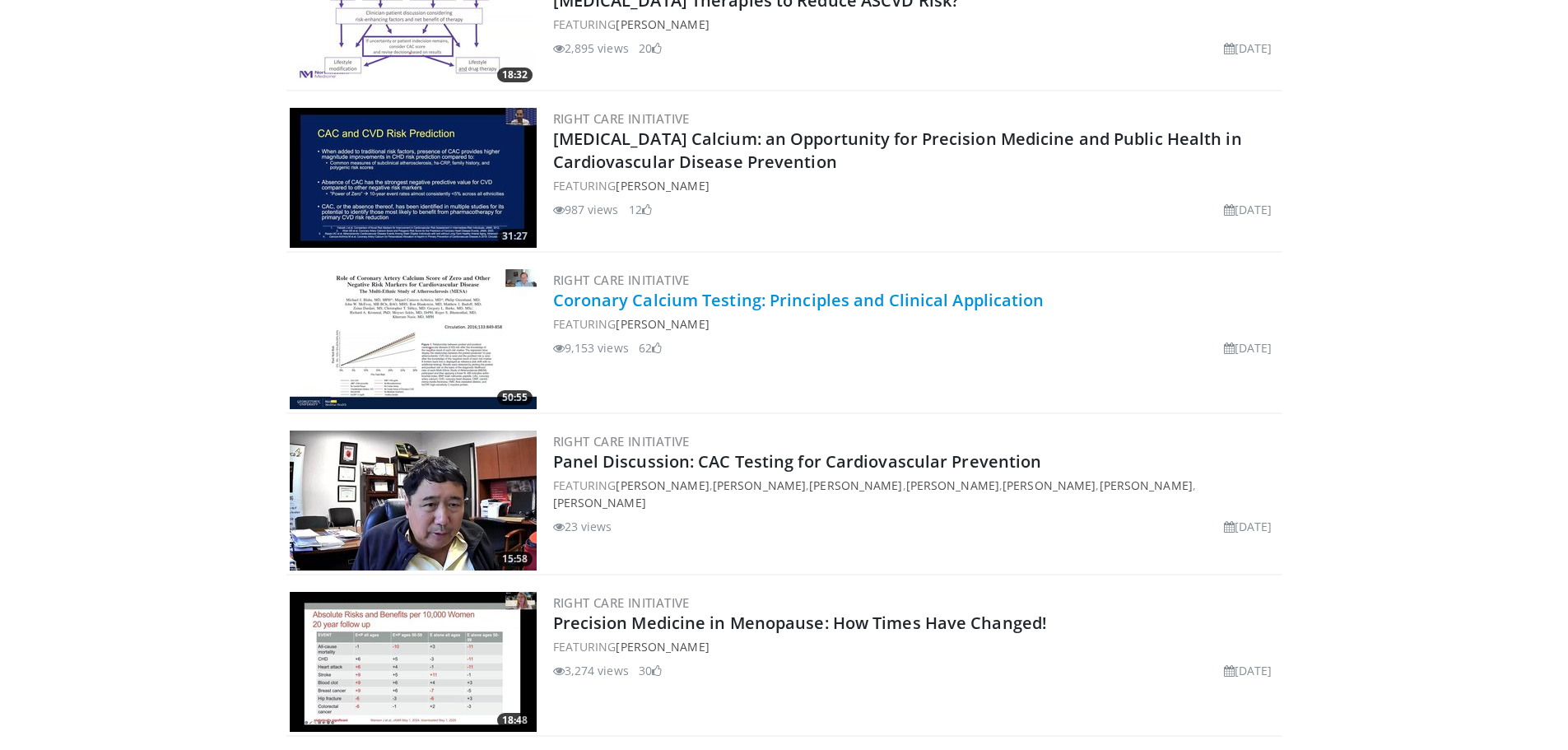
click at [647, 301] on link "Coronary Calcium Testing: Principles and Clinical Application" at bounding box center [799, 300] width 492 height 22
click at [644, 290] on link "Coronary Calcium Testing: Principles and Clinical Application" at bounding box center [799, 300] width 492 height 22
click at [636, 302] on link "Coronary Calcium Testing: Principles and Clinical Application" at bounding box center [799, 300] width 492 height 22
click at [635, 302] on link "Coronary Calcium Testing: Principles and Clinical Application" at bounding box center [799, 300] width 492 height 22
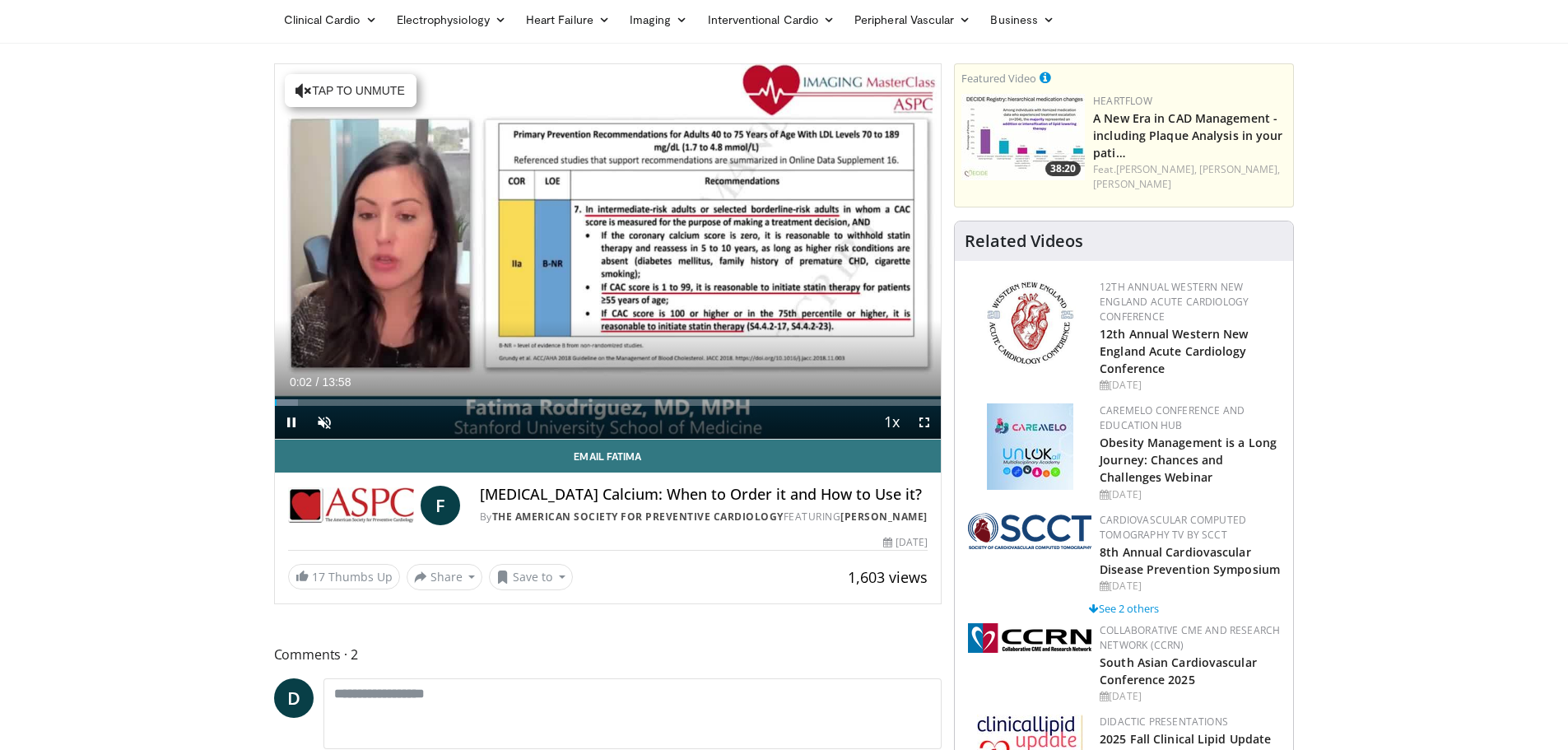
scroll to position [82, 0]
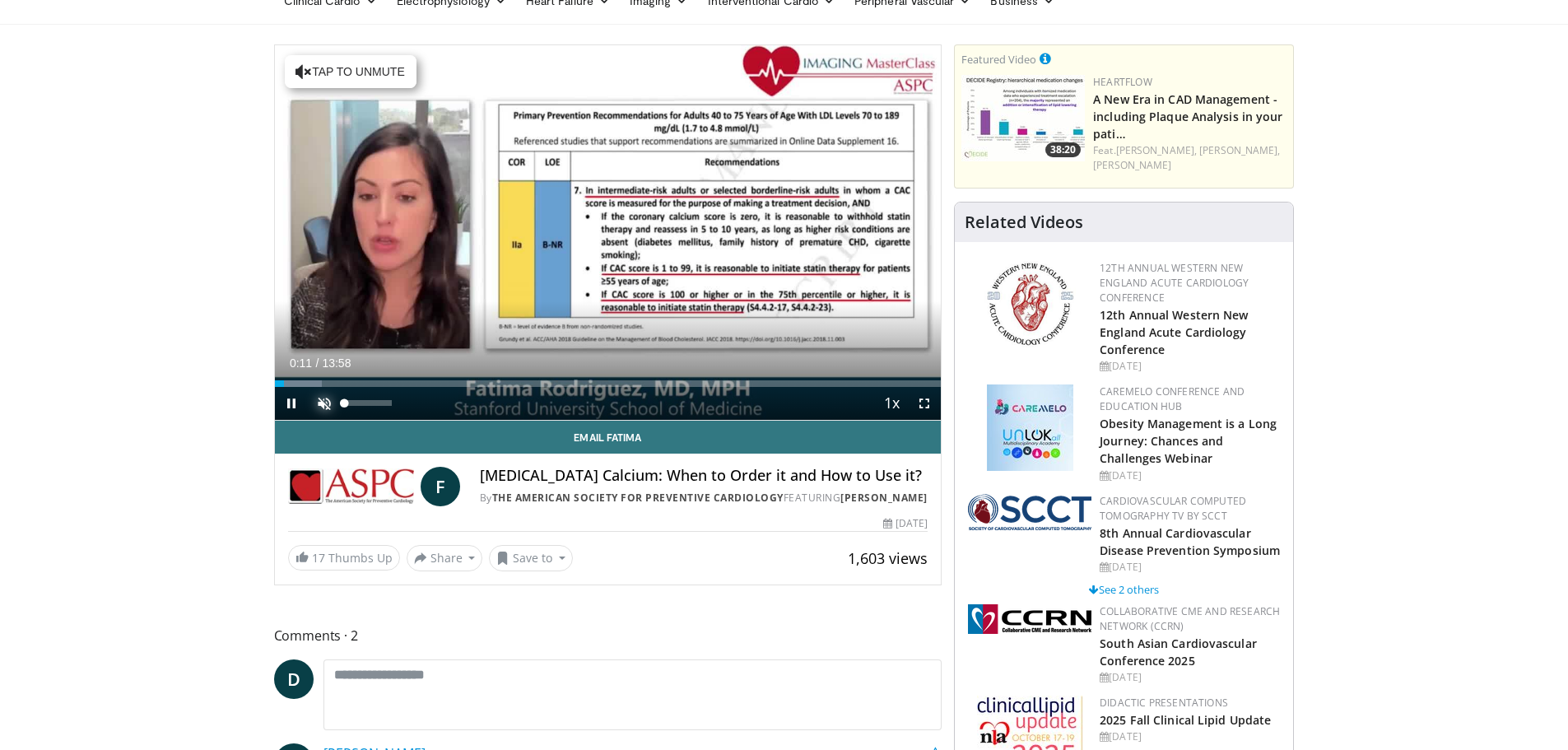
click at [318, 402] on span "Video Player" at bounding box center [324, 404] width 33 height 33
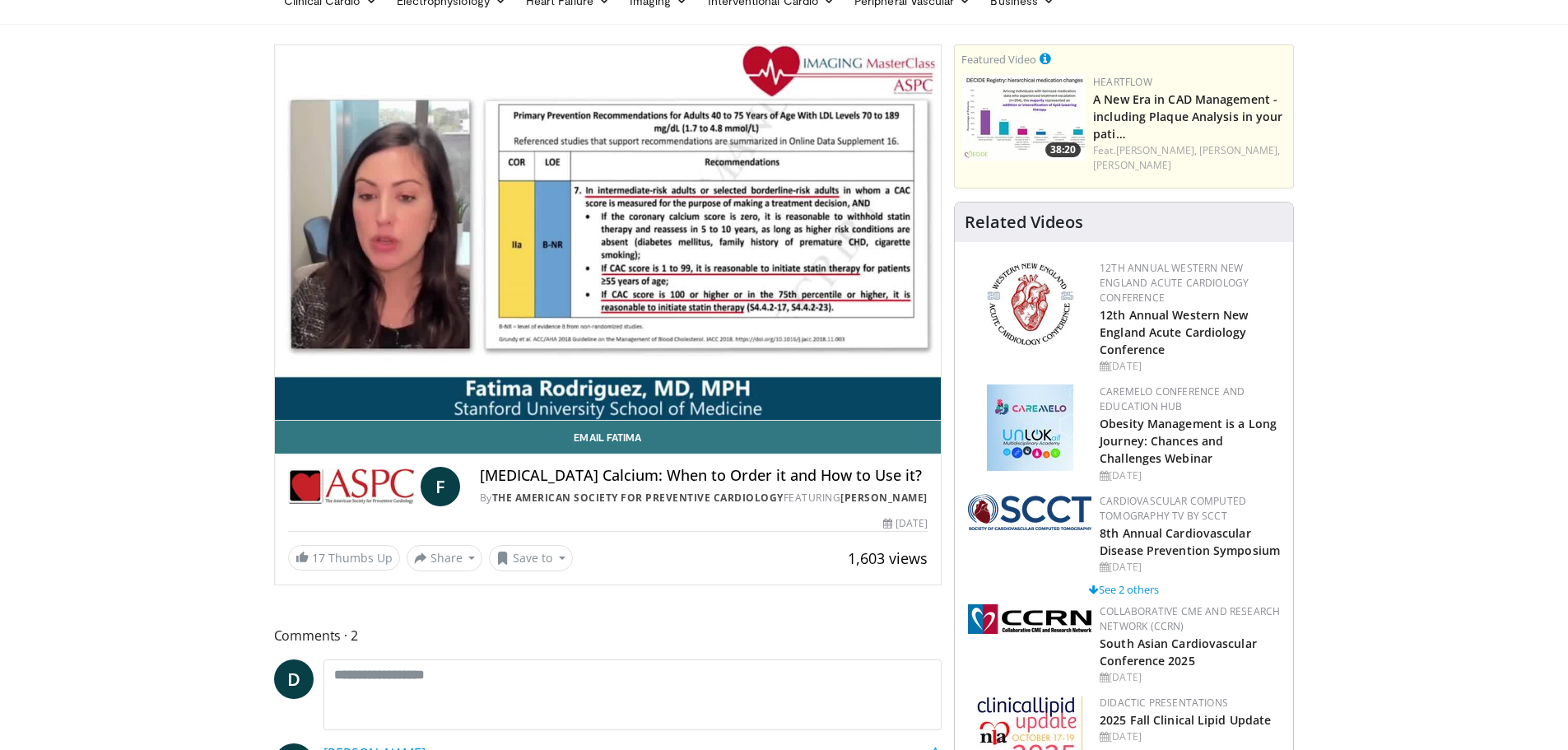
click at [288, 400] on video-js "**********" at bounding box center [608, 232] width 666 height 375
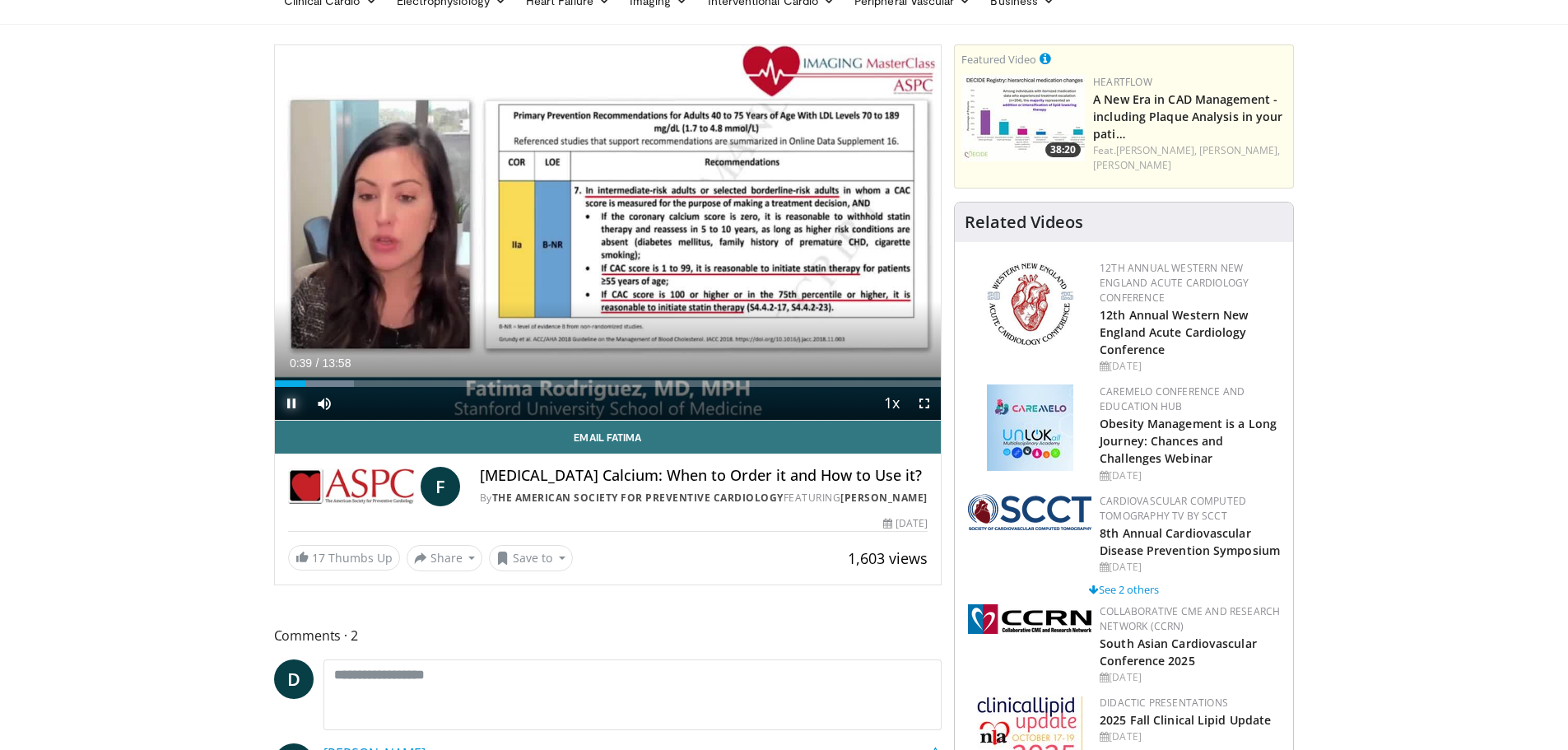
click at [292, 406] on span "Video Player" at bounding box center [291, 404] width 33 height 33
